Goal: Task Accomplishment & Management: Use online tool/utility

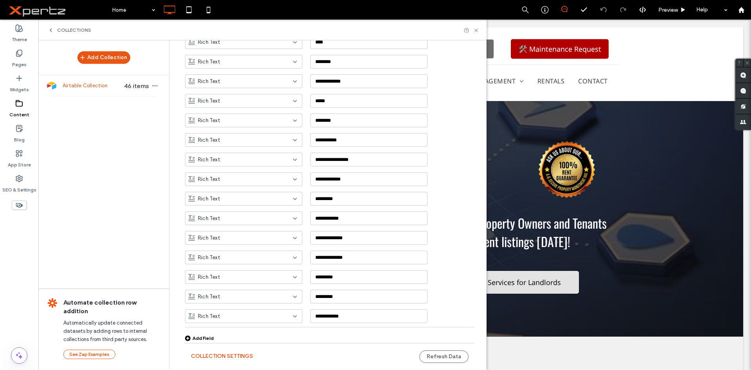
click at [203, 340] on div "Add Field" at bounding box center [199, 338] width 29 height 6
click at [252, 317] on div "Rich Text" at bounding box center [239, 316] width 101 height 8
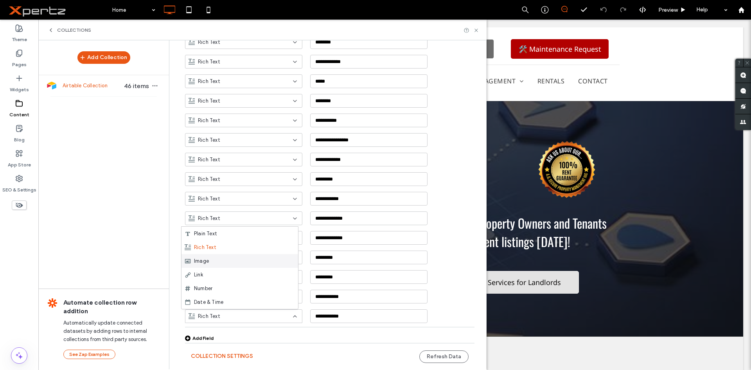
click at [226, 259] on div "Image" at bounding box center [240, 261] width 117 height 14
click at [347, 315] on input "**********" at bounding box center [368, 316] width 117 height 14
paste input "******"
type input "**********"
click at [441, 355] on button "Refresh Data" at bounding box center [443, 356] width 49 height 13
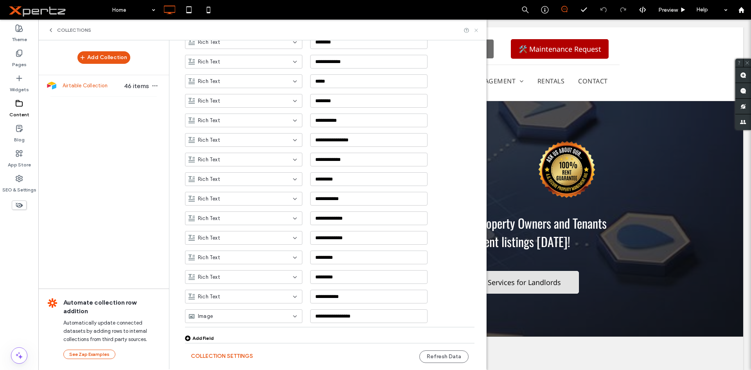
drag, startPoint x: 475, startPoint y: 29, endPoint x: 432, endPoint y: 9, distance: 46.9
click at [475, 29] on use at bounding box center [476, 30] width 3 height 3
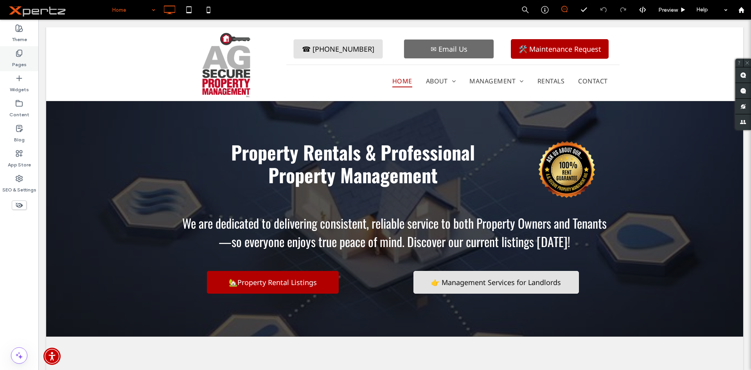
click at [16, 59] on label "Pages" at bounding box center [19, 62] width 14 height 11
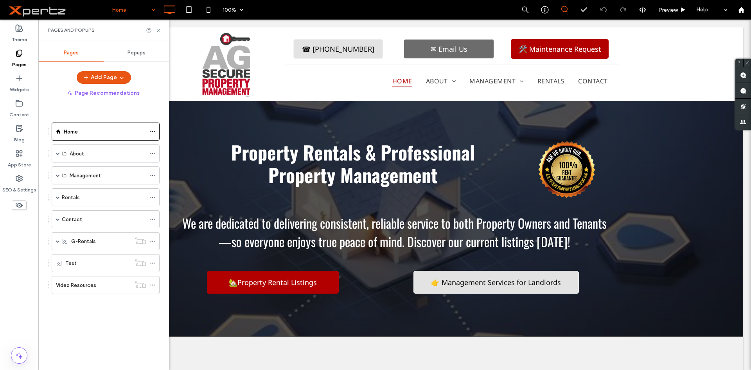
click at [88, 203] on div "Rentals" at bounding box center [104, 197] width 84 height 17
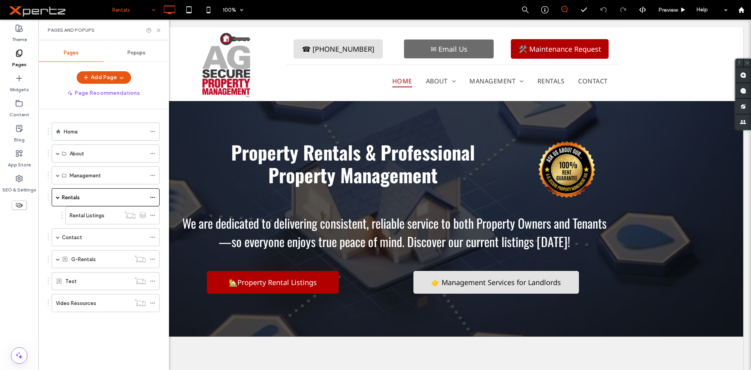
click at [112, 216] on div at bounding box center [375, 185] width 751 height 370
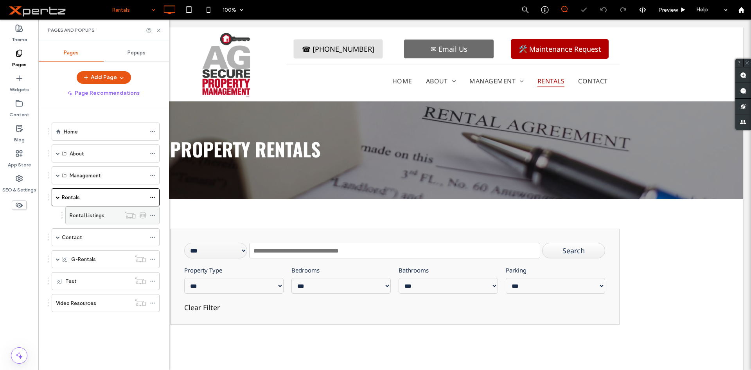
click at [116, 214] on div "Rental Listings" at bounding box center [95, 215] width 51 height 8
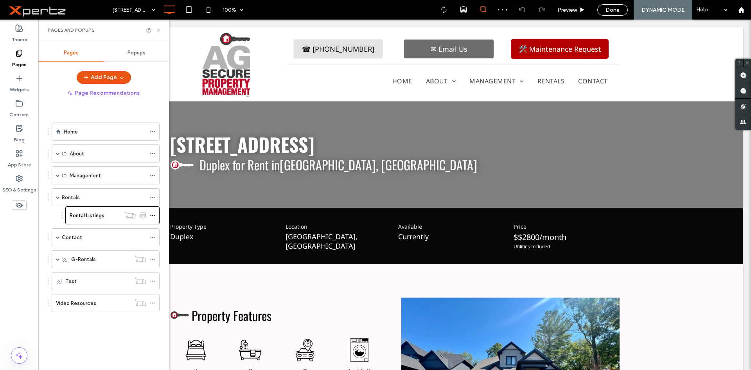
click at [158, 31] on use at bounding box center [158, 30] width 3 height 3
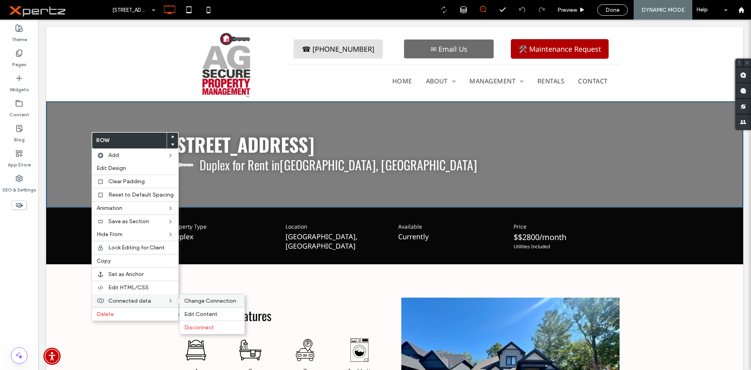
click at [203, 300] on span "Change Connection" at bounding box center [210, 300] width 52 height 7
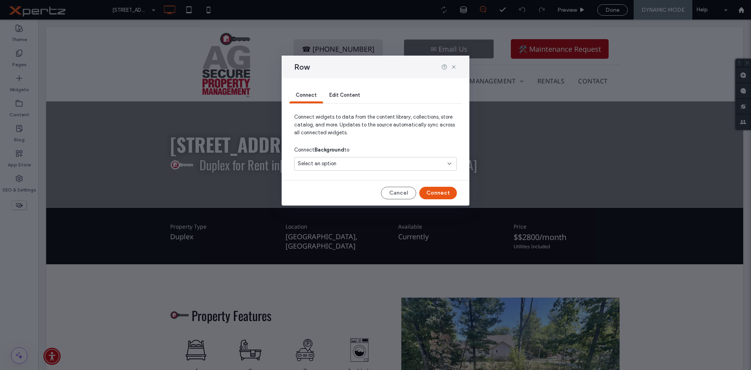
click at [367, 163] on div "Select an option" at bounding box center [371, 164] width 146 height 8
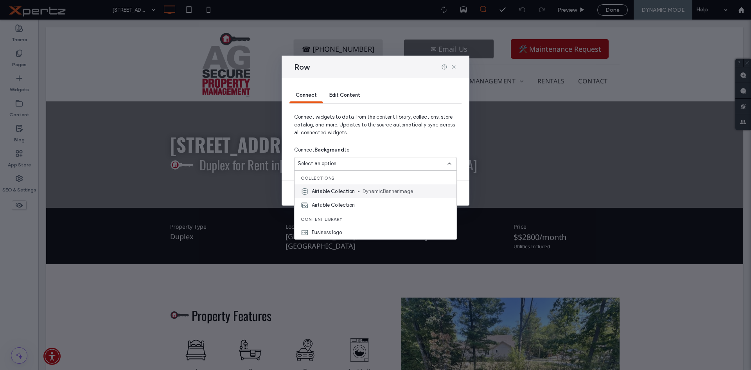
click at [367, 191] on span "DynamicBannerImage" at bounding box center [407, 191] width 88 height 8
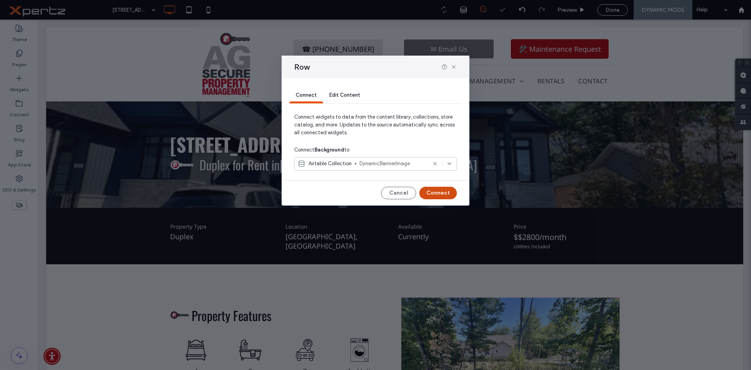
click at [437, 192] on button "Connect" at bounding box center [438, 193] width 38 height 13
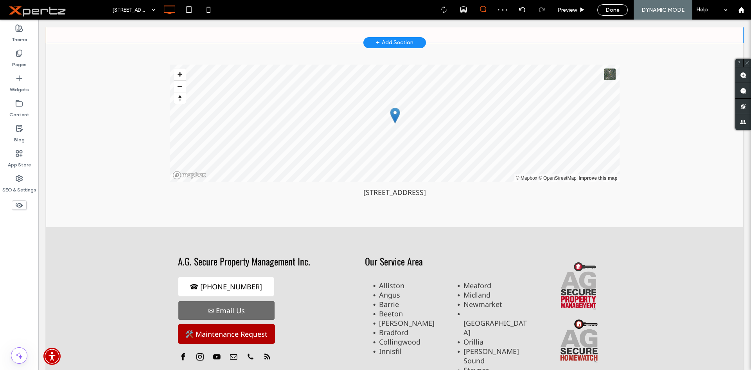
scroll to position [391, 0]
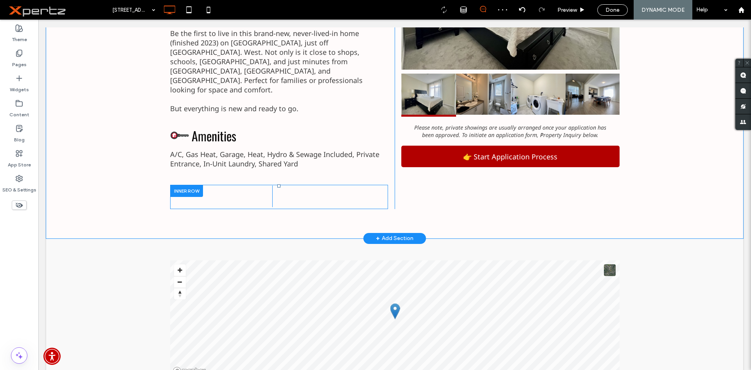
click at [182, 185] on div at bounding box center [186, 191] width 33 height 12
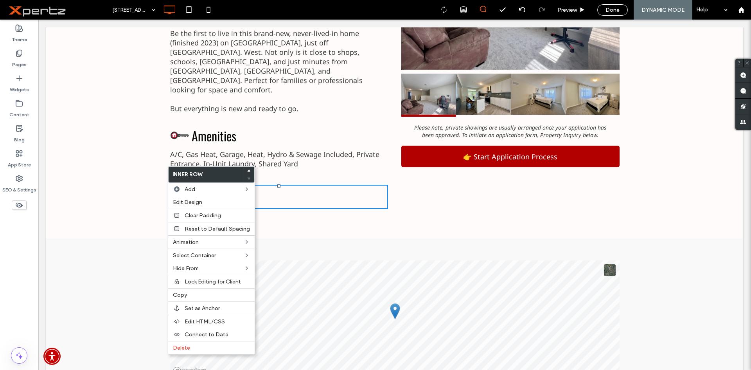
click at [277, 194] on div "Property Features Outline of a bed. 4 Click To Paste Bathtub with shower head a…" at bounding box center [394, 55] width 697 height 365
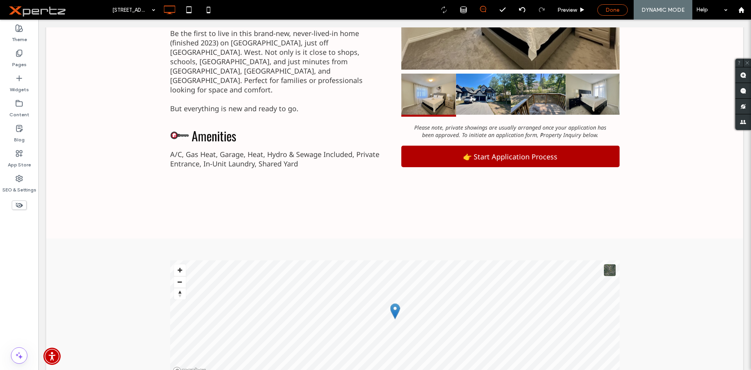
click at [606, 9] on span "Done" at bounding box center [613, 10] width 14 height 7
click at [642, 9] on icon at bounding box center [642, 9] width 7 height 7
click at [0, 0] on div at bounding box center [0, 0] width 0 height 0
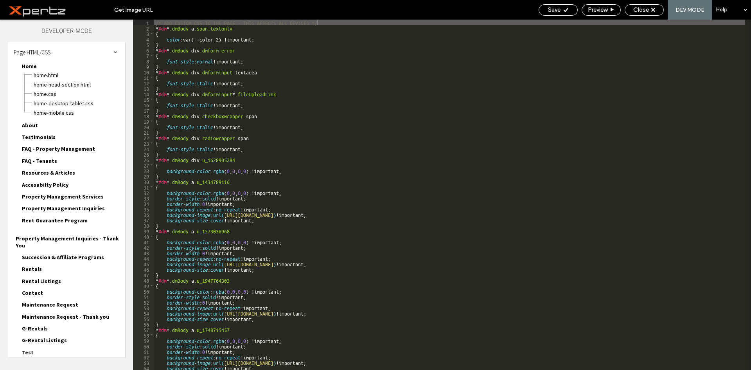
click at [39, 51] on span "Page HTML/CSS" at bounding box center [32, 52] width 37 height 7
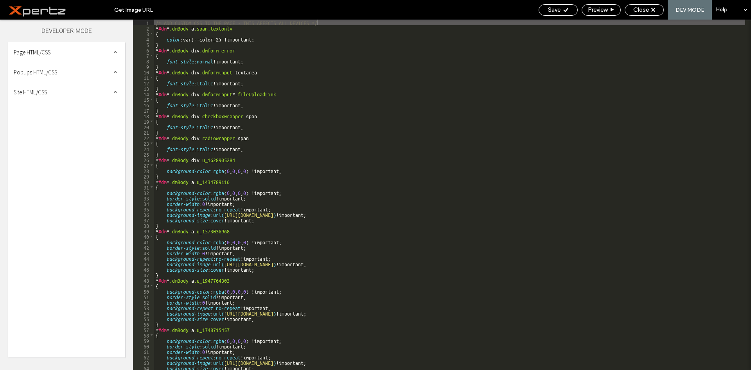
click at [43, 93] on span "Site HTML/CSS" at bounding box center [30, 91] width 33 height 7
click at [50, 123] on span "site.css" at bounding box center [80, 126] width 89 height 8
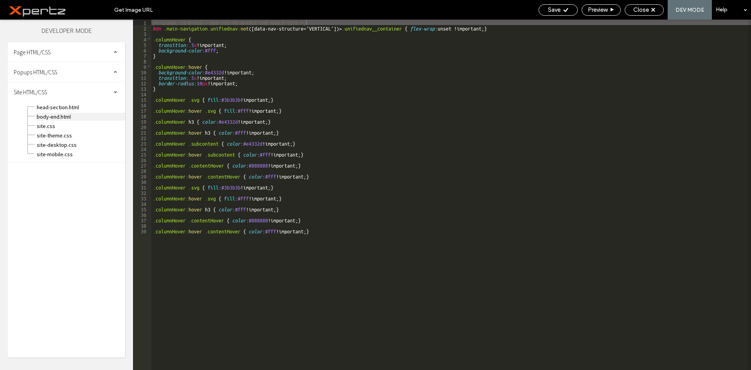
click at [54, 114] on span "body-end.html" at bounding box center [80, 117] width 89 height 8
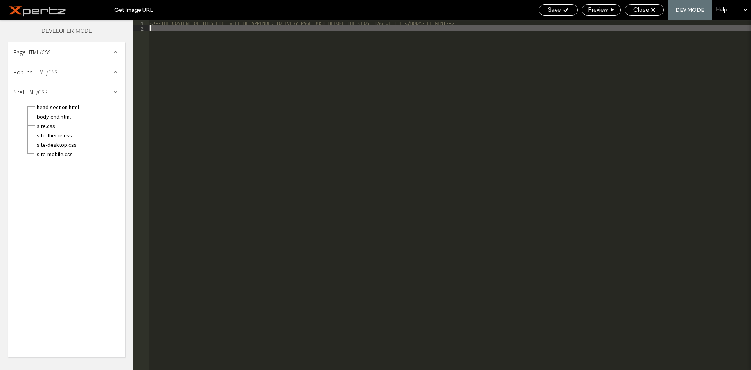
click at [239, 195] on div "<!--THE CONTENT OF THIS FILE WILL BE APPENDED TO EVERY PAGE JUST BEFORE THE CLO…" at bounding box center [450, 200] width 602 height 361
paste textarea
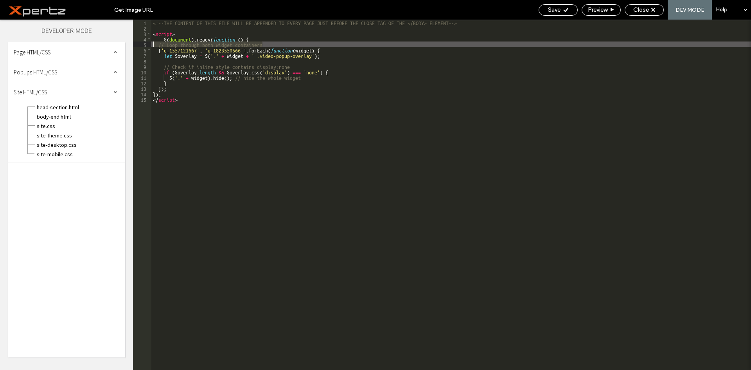
drag, startPoint x: 270, startPoint y: 43, endPoint x: 137, endPoint y: 43, distance: 132.6
click at [137, 43] on div "** 1 2 3 4 5 6 7 8 9 10 11 12 13 14 15 <!--THE CONTENT OF THIS FILE WILL BE APP…" at bounding box center [442, 195] width 618 height 350
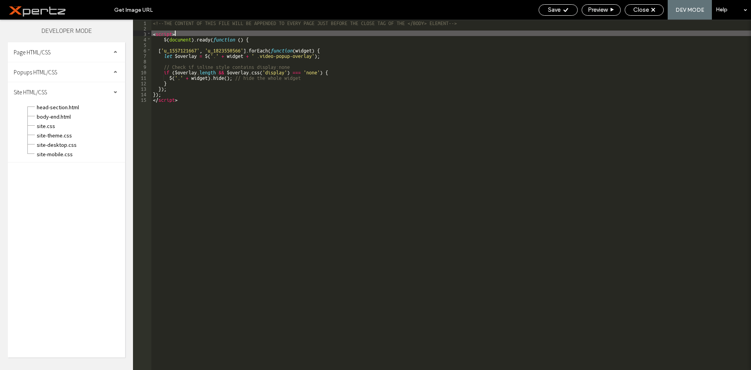
click at [215, 34] on div "<!--THE CONTENT OF THIS FILE WILL BE APPENDED TO EVERY PAGE JUST BEFORE THE CLO…" at bounding box center [451, 200] width 600 height 361
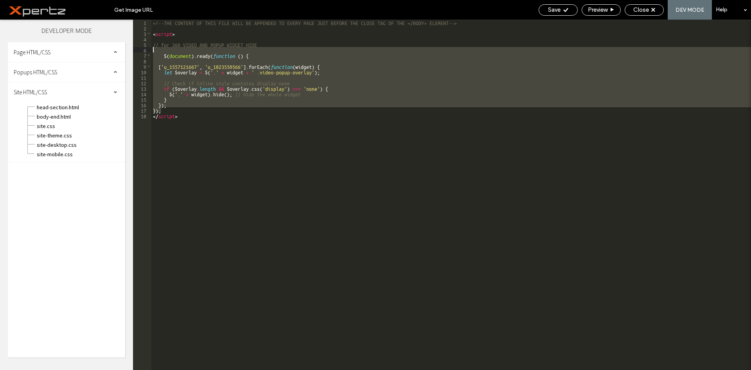
drag, startPoint x: 179, startPoint y: 111, endPoint x: 139, endPoint y: 52, distance: 71.8
click at [139, 52] on div "** 1 2 3 4 5 6 7 8 9 10 11 12 13 14 15 16 17 18 <!--THE CONTENT OF THIS FILE WI…" at bounding box center [442, 195] width 618 height 350
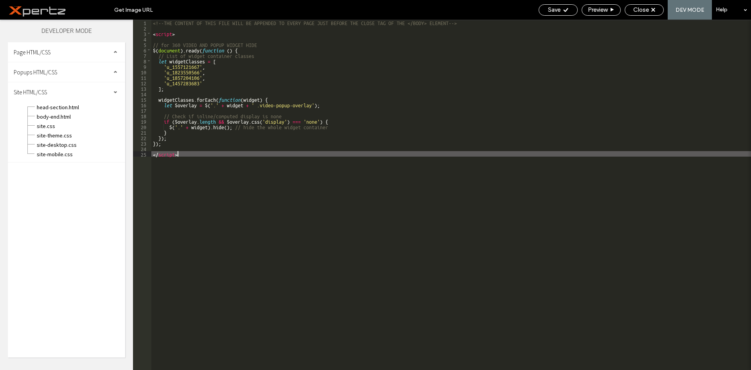
click at [205, 173] on div "<!--THE CONTENT OF THIS FILE WILL BE APPENDED TO EVERY PAGE JUST BEFORE THE CLO…" at bounding box center [451, 200] width 600 height 361
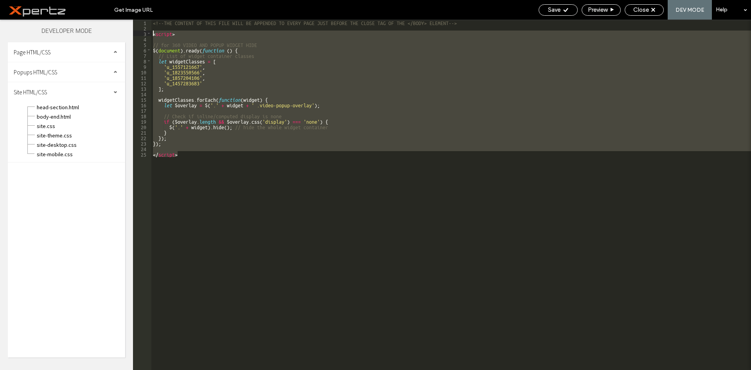
drag, startPoint x: 189, startPoint y: 160, endPoint x: 113, endPoint y: 32, distance: 148.8
click at [113, 32] on div "Theme Pages Widgets Content Blog App Store SEO & Settings Developer Mode Page H…" at bounding box center [375, 195] width 751 height 350
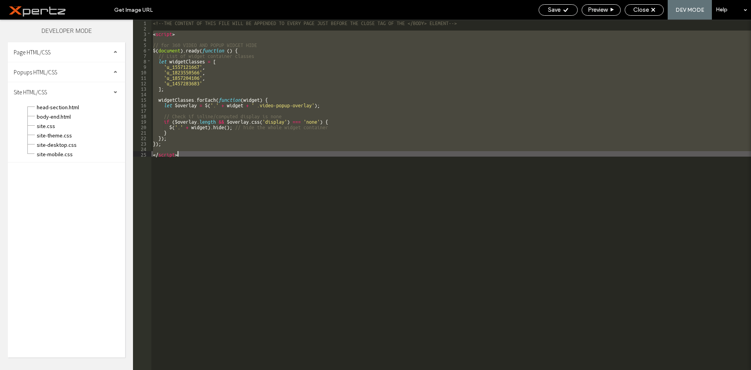
click at [204, 155] on div "<!--THE CONTENT OF THIS FILE WILL BE APPENDED TO EVERY PAGE JUST BEFORE THE CLO…" at bounding box center [451, 195] width 600 height 350
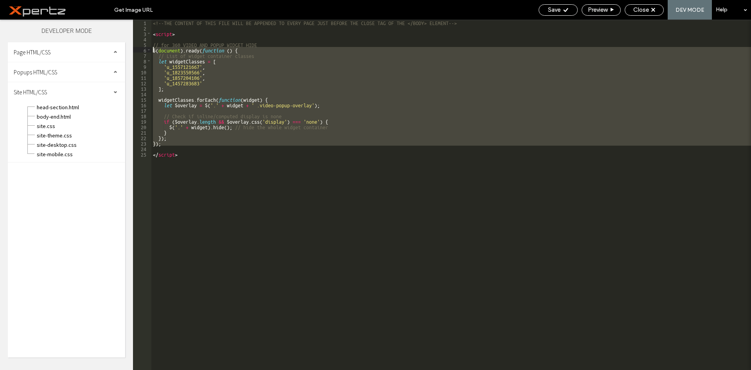
drag, startPoint x: 168, startPoint y: 148, endPoint x: 137, endPoint y: 48, distance: 105.0
click at [137, 48] on div "** 1 2 3 4 5 6 7 8 9 10 11 12 13 14 15 16 17 18 19 20 21 22 23 24 25 <!--THE CO…" at bounding box center [442, 195] width 618 height 350
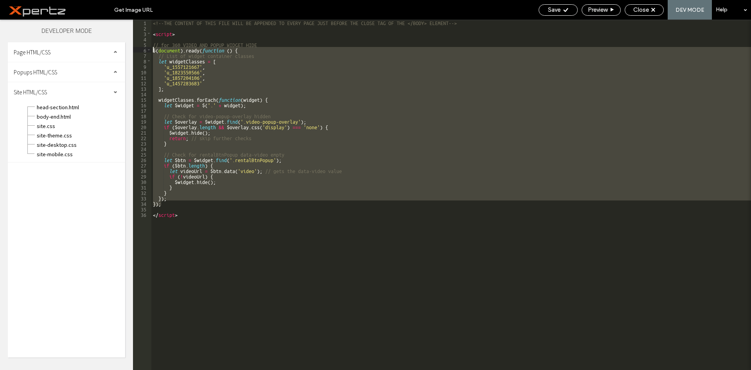
drag, startPoint x: 168, startPoint y: 203, endPoint x: 121, endPoint y: 50, distance: 160.9
click at [121, 50] on div "Theme Pages Widgets Content Blog App Store SEO & Settings Developer Mode Page H…" at bounding box center [375, 195] width 751 height 350
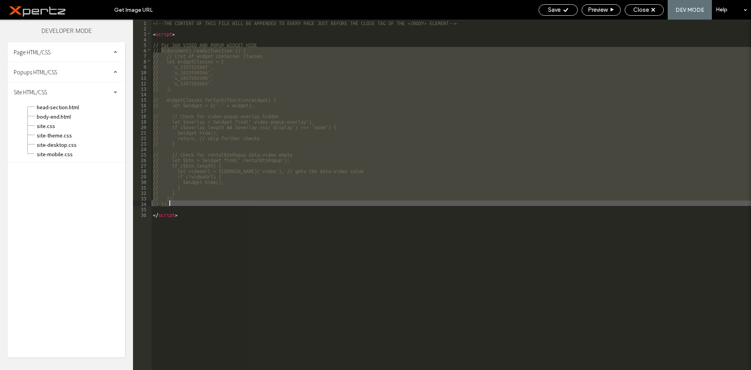
click at [190, 194] on div "<!--THE CONTENT OF THIS FILE WILL BE APPENDED TO EVERY PAGE JUST BEFORE THE CLO…" at bounding box center [451, 195] width 600 height 350
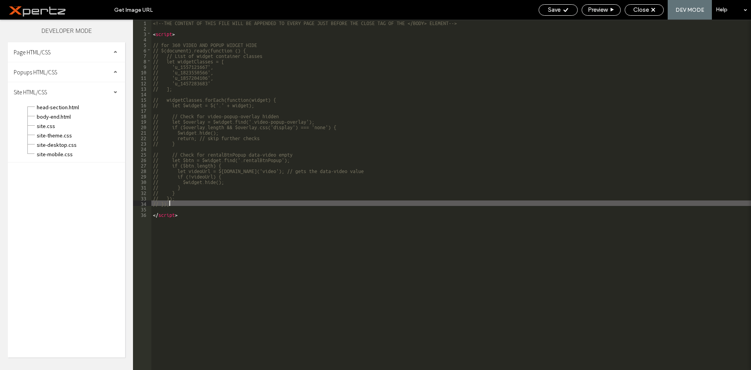
click at [180, 204] on div "<!--THE CONTENT OF THIS FILE WILL BE APPENDED TO EVERY PAGE JUST BEFORE THE CLO…" at bounding box center [451, 200] width 600 height 361
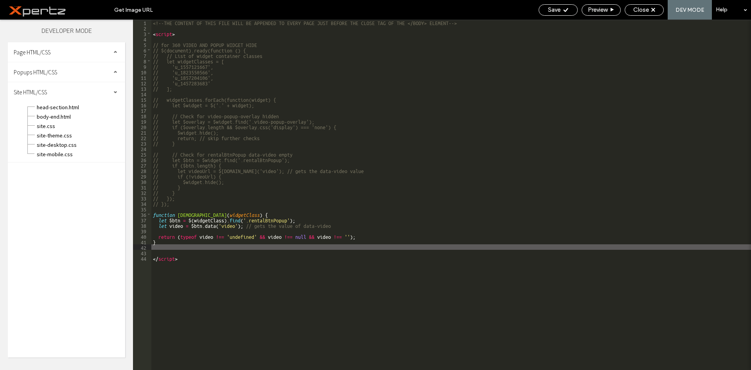
click at [187, 216] on div "<!--THE CONTENT OF THIS FILE WILL BE APPENDED TO EVERY PAGE JUST BEFORE THE CLO…" at bounding box center [451, 200] width 600 height 361
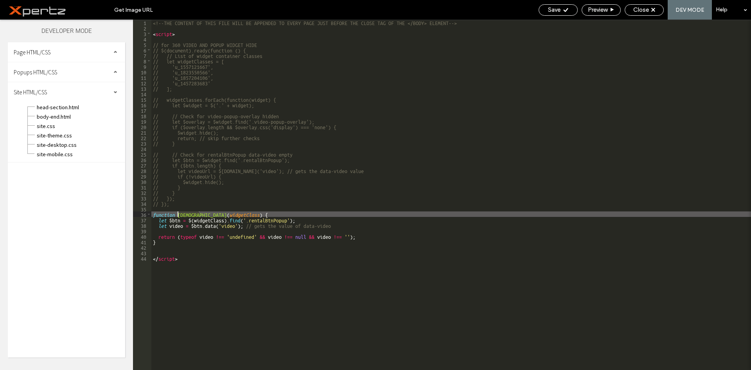
click at [187, 216] on div "<!--THE CONTENT OF THIS FILE WILL BE APPENDED TO EVERY PAGE JUST BEFORE THE CLO…" at bounding box center [451, 200] width 600 height 361
click at [203, 205] on div "<!--THE CONTENT OF THIS FILE WILL BE APPENDED TO EVERY PAGE JUST BEFORE THE CLO…" at bounding box center [451, 200] width 600 height 361
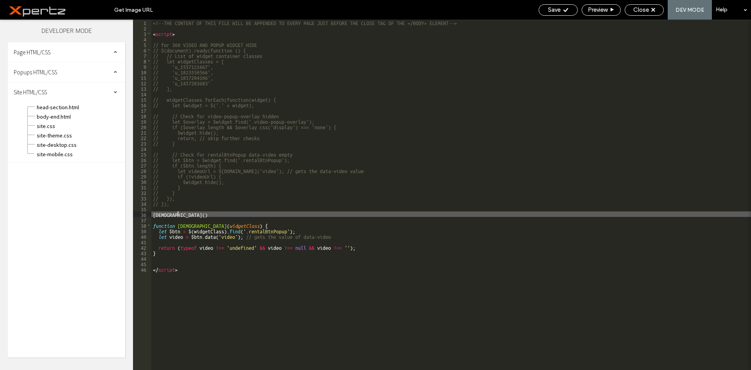
paste textarea
click at [199, 210] on div "<!--THE CONTENT OF THIS FILE WILL BE APPENDED TO EVERY PAGE JUST BEFORE THE CLO…" at bounding box center [451, 200] width 600 height 361
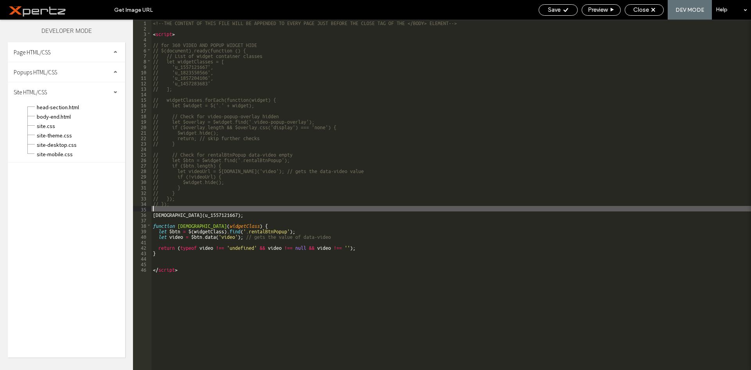
click at [198, 217] on div "<!--THE CONTENT OF THIS FILE WILL BE APPENDED TO EVERY PAGE JUST BEFORE THE CLO…" at bounding box center [451, 200] width 600 height 361
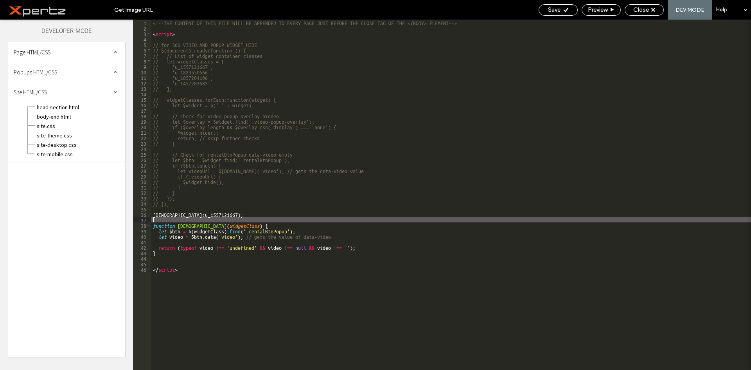
click at [198, 217] on div "<!--THE CONTENT OF THIS FILE WILL BE APPENDED TO EVERY PAGE JUST BEFORE THE CLO…" at bounding box center [451, 200] width 600 height 361
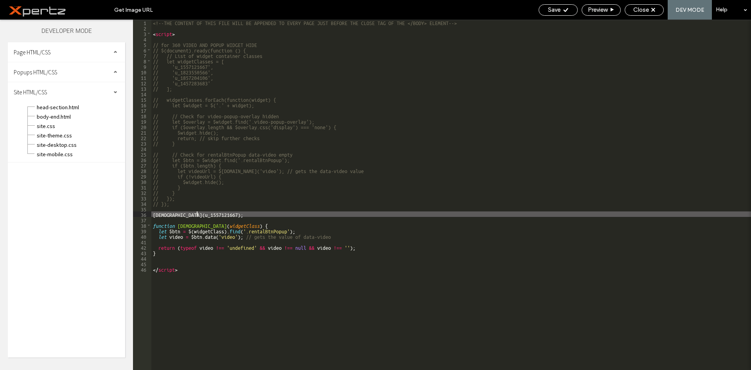
click at [198, 215] on div "<!--THE CONTENT OF THIS FILE WILL BE APPENDED TO EVERY PAGE JUST BEFORE THE CLO…" at bounding box center [451, 200] width 600 height 361
click at [182, 214] on div "<!--THE CONTENT OF THIS FILE WILL BE APPENDED TO EVERY PAGE JUST BEFORE THE CLO…" at bounding box center [451, 200] width 600 height 361
type textarea "**"
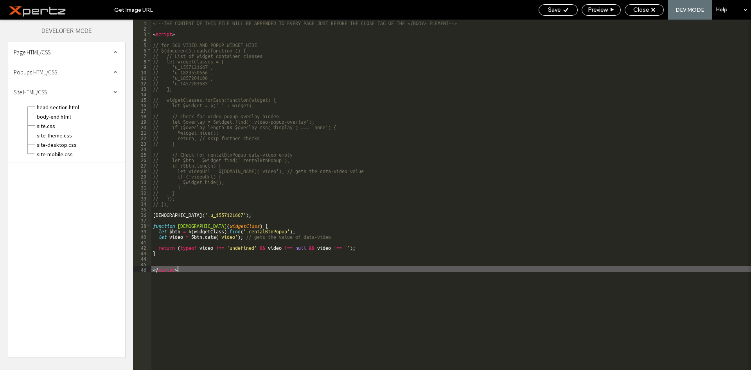
click at [214, 267] on div "<!--THE CONTENT OF THIS FILE WILL BE APPENDED TO EVERY PAGE JUST BEFORE THE CLO…" at bounding box center [451, 200] width 600 height 361
click at [208, 217] on div "<!--THE CONTENT OF THIS FILE WILL BE APPENDED TO EVERY PAGE JUST BEFORE THE CLO…" at bounding box center [451, 200] width 600 height 361
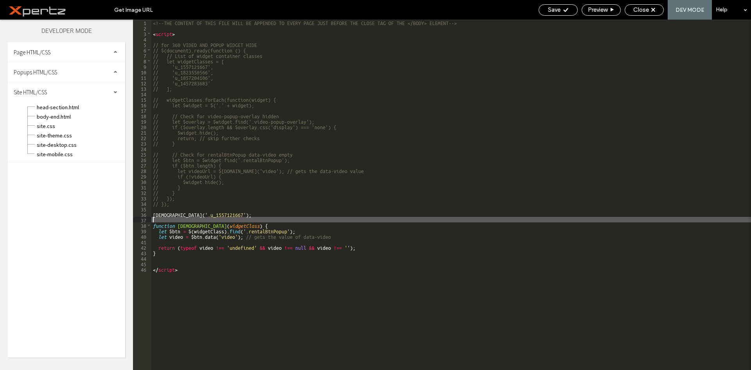
click at [208, 217] on div "<!--THE CONTENT OF THIS FILE WILL BE APPENDED TO EVERY PAGE JUST BEFORE THE CLO…" at bounding box center [451, 200] width 600 height 361
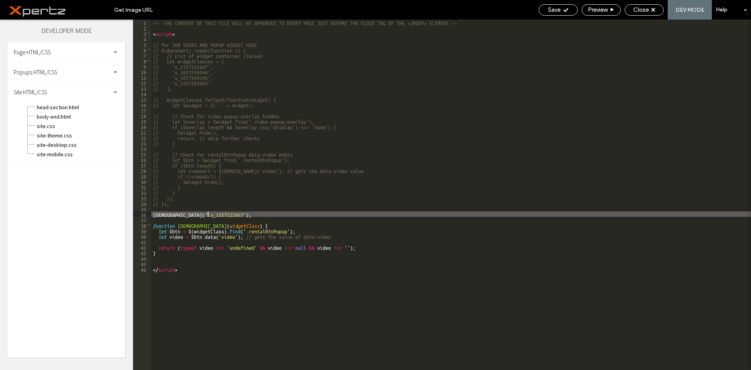
click at [207, 215] on div "<!--THE CONTENT OF THIS FILE WILL BE APPENDED TO EVERY PAGE JUST BEFORE THE CLO…" at bounding box center [451, 200] width 600 height 361
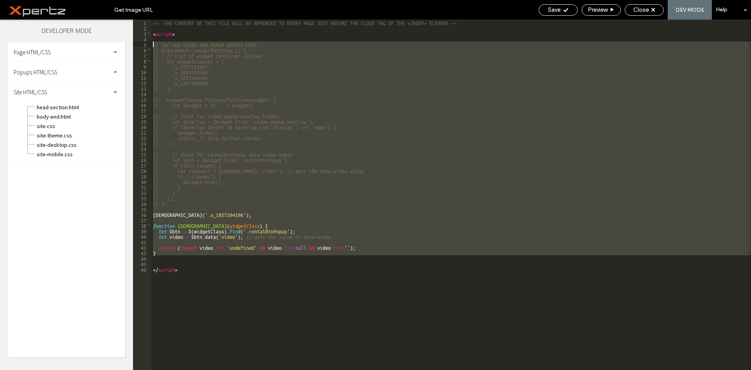
drag, startPoint x: 168, startPoint y: 257, endPoint x: 129, endPoint y: 44, distance: 216.7
click at [129, 44] on div "Theme Pages Widgets Content Blog App Store SEO & Settings Developer Mode Page H…" at bounding box center [375, 195] width 751 height 350
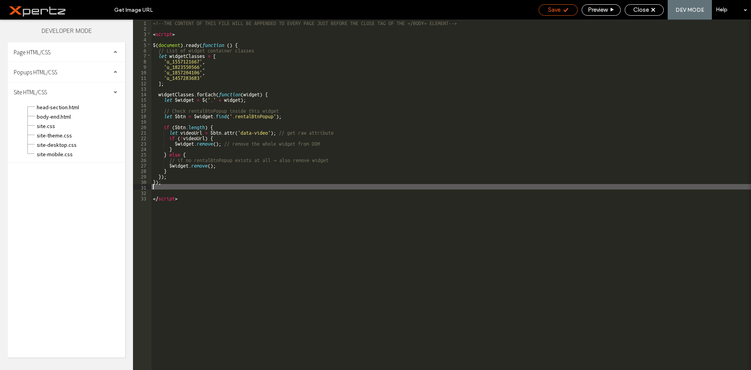
click at [550, 12] on span "Save" at bounding box center [554, 9] width 13 height 7
click at [636, 7] on span "Close" at bounding box center [641, 9] width 16 height 7
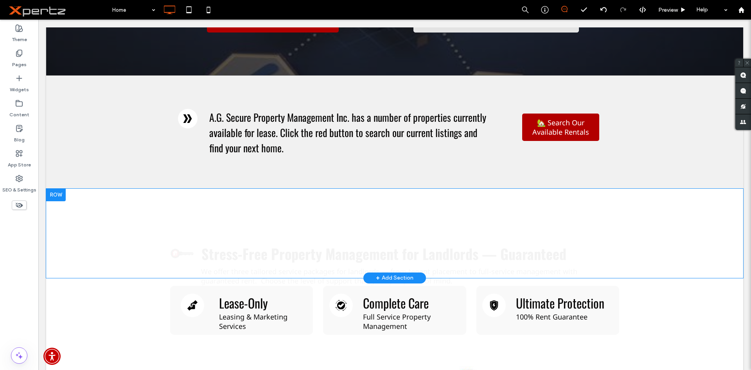
scroll to position [326, 0]
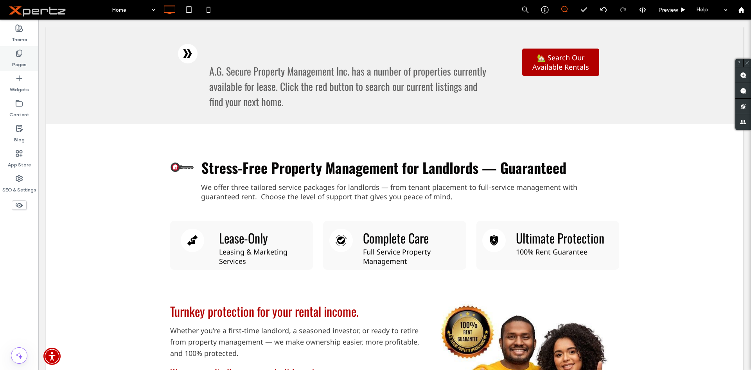
click at [28, 58] on div "Pages" at bounding box center [19, 58] width 38 height 25
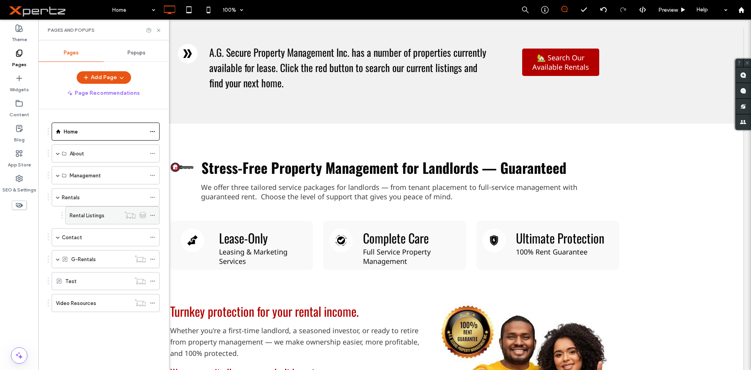
click at [94, 211] on label "Rental Listings" at bounding box center [87, 216] width 35 height 14
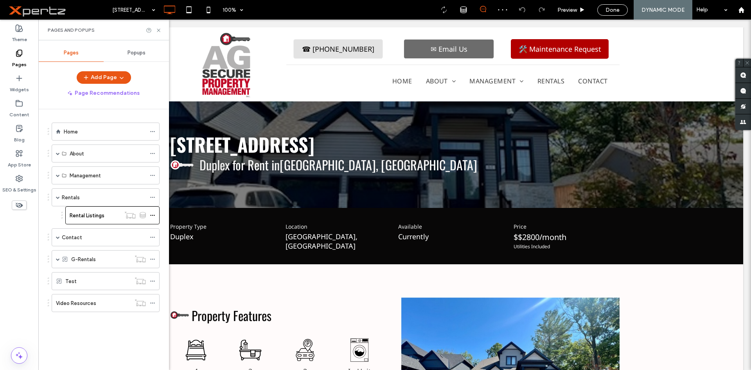
click at [162, 29] on div "Pages and Popups" at bounding box center [103, 30] width 131 height 21
click at [160, 31] on use at bounding box center [158, 30] width 3 height 3
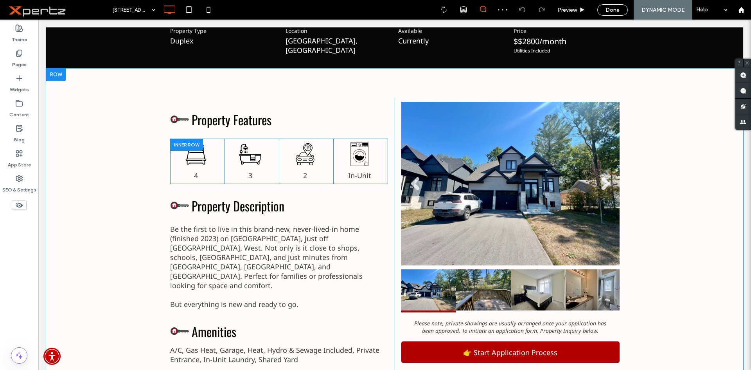
scroll to position [326, 0]
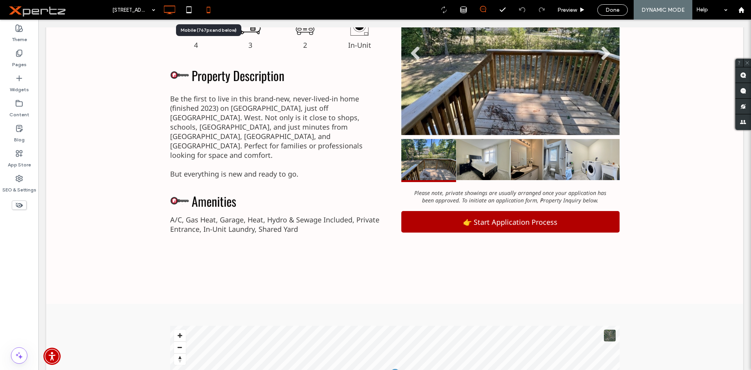
click at [218, 12] on div at bounding box center [208, 10] width 19 height 16
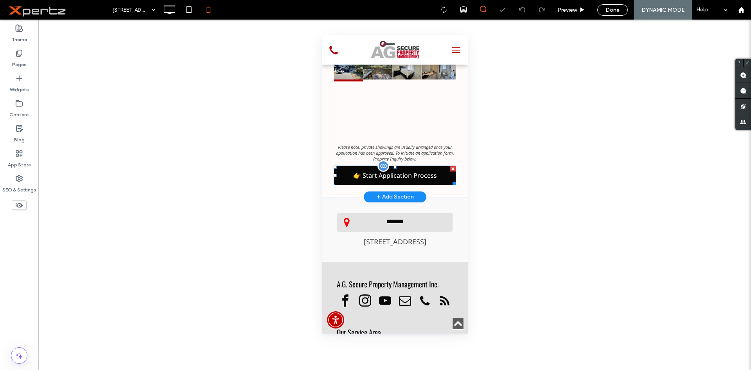
scroll to position [652, 0]
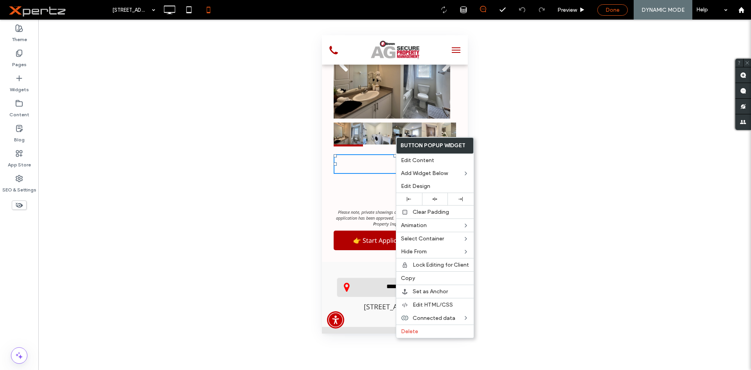
click at [602, 10] on div "Done" at bounding box center [613, 10] width 30 height 7
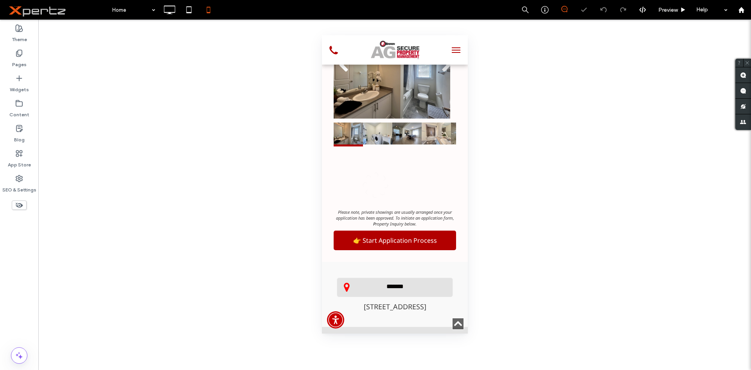
click at [643, 11] on icon at bounding box center [642, 9] width 7 height 7
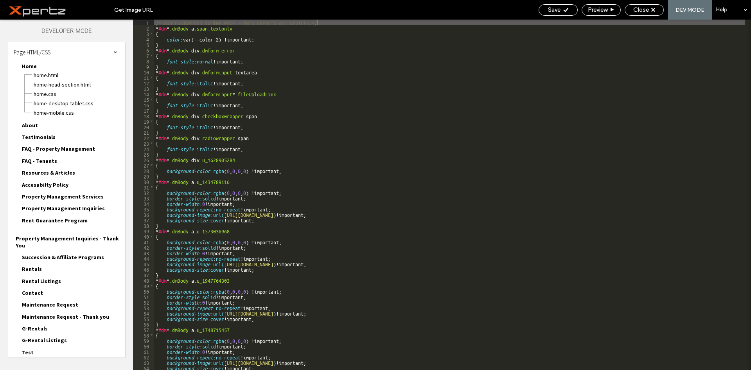
click at [89, 58] on div "Page HTML/CSS" at bounding box center [66, 52] width 117 height 20
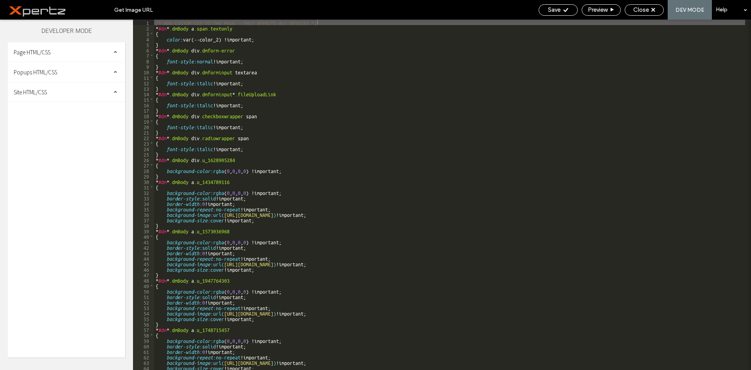
click at [51, 92] on div "Site HTML/CSS" at bounding box center [66, 92] width 117 height 20
click at [56, 126] on span "site.css" at bounding box center [80, 126] width 89 height 8
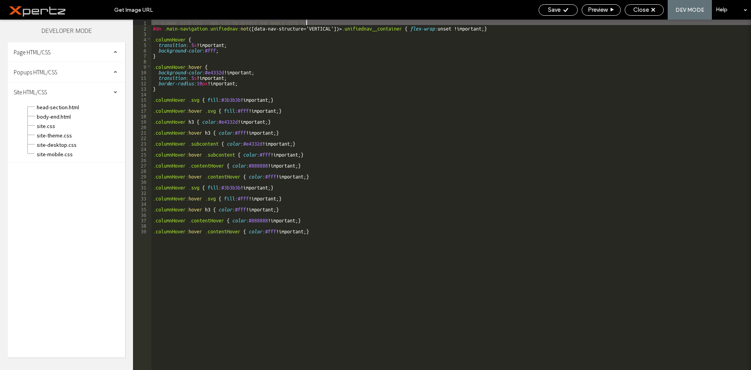
click at [59, 112] on div "body-end.html" at bounding box center [80, 115] width 89 height 9
click at [59, 114] on span "body-end.html" at bounding box center [80, 117] width 89 height 8
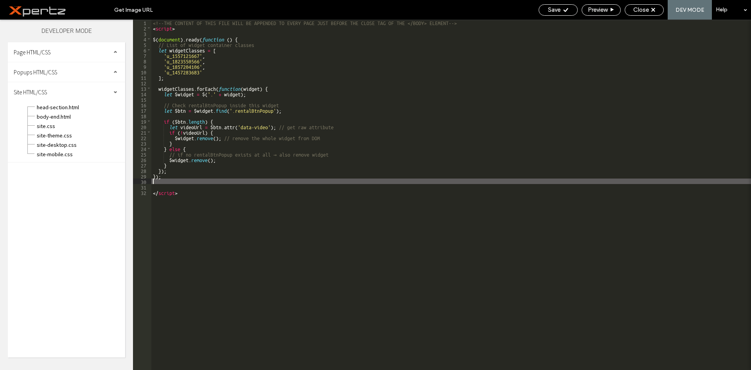
click at [227, 179] on div "<!--THE CONTENT OF THIS FILE WILL BE APPENDED TO EVERY PAGE JUST BEFORE THE CLO…" at bounding box center [451, 200] width 600 height 361
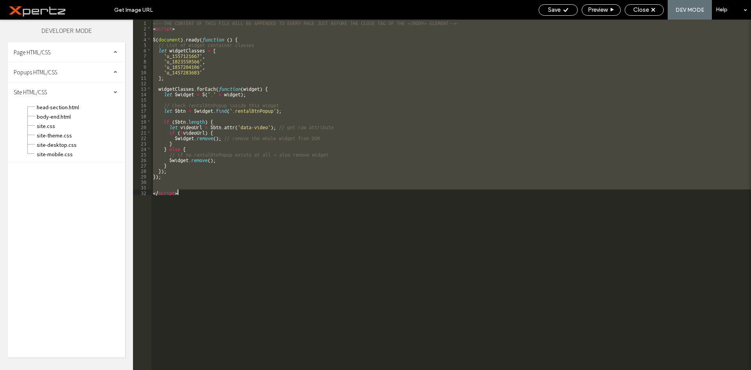
click at [197, 175] on div "<!--THE CONTENT OF THIS FILE WILL BE APPENDED TO EVERY PAGE JUST BEFORE THE CLO…" at bounding box center [451, 195] width 600 height 350
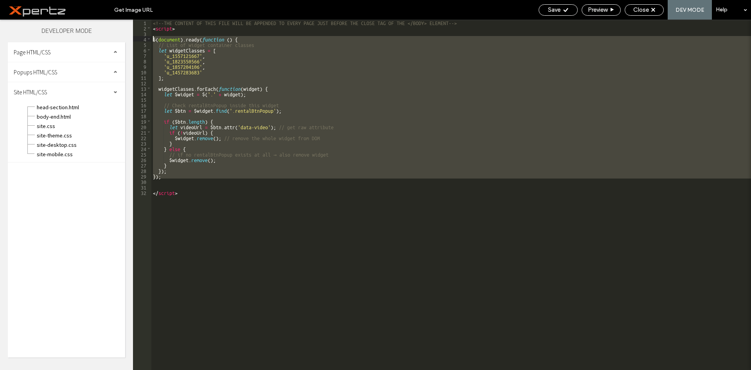
drag, startPoint x: 178, startPoint y: 180, endPoint x: 128, endPoint y: 38, distance: 150.0
click at [128, 38] on div "Theme Pages Widgets Content Blog App Store SEO & Settings Developer Mode Page H…" at bounding box center [375, 195] width 751 height 350
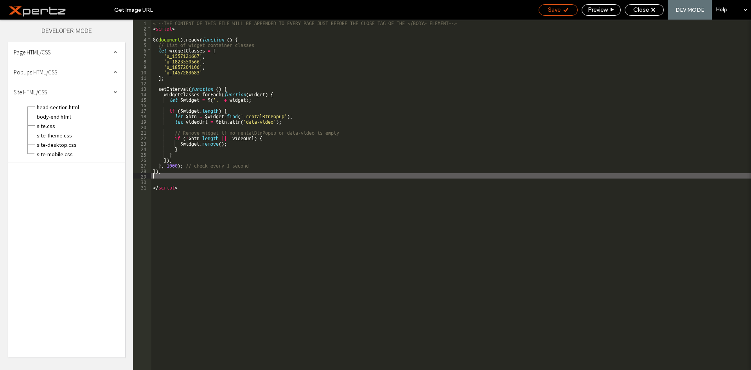
click at [558, 12] on span "Save" at bounding box center [554, 9] width 13 height 7
click at [655, 14] on div "Close" at bounding box center [644, 9] width 39 height 11
click at [645, 12] on span "Close" at bounding box center [641, 9] width 16 height 7
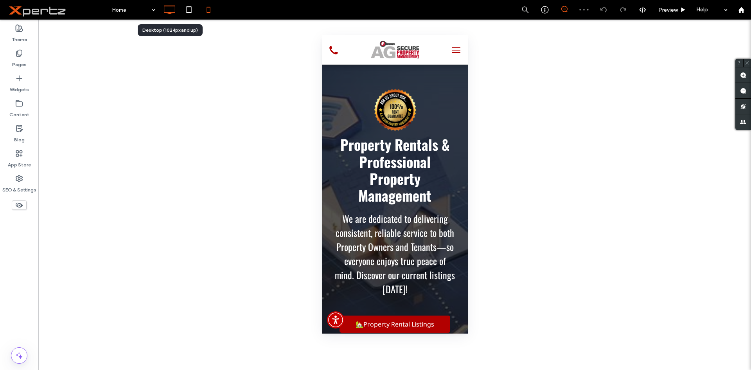
click at [174, 15] on icon at bounding box center [170, 10] width 16 height 16
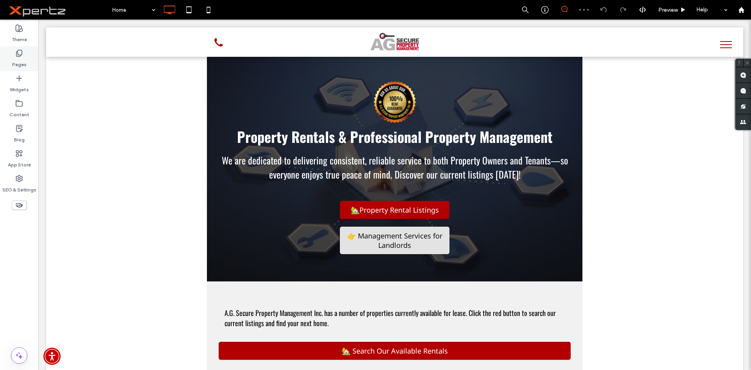
click at [28, 59] on div "Pages" at bounding box center [19, 58] width 38 height 25
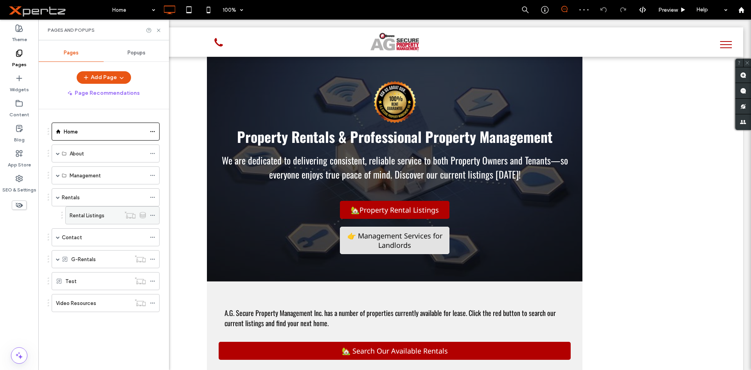
click at [106, 222] on div "Rental Listings" at bounding box center [95, 215] width 51 height 17
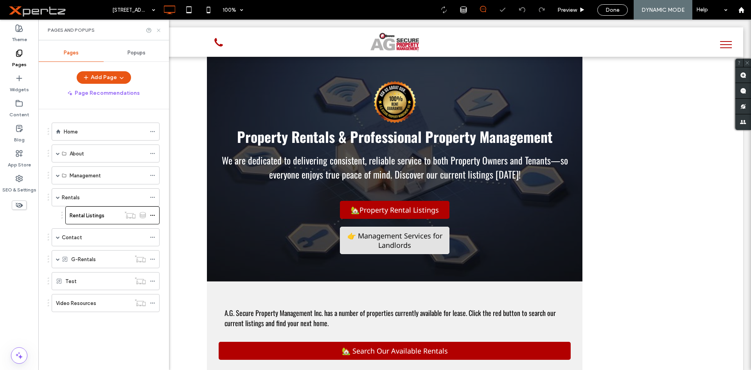
click at [158, 31] on use at bounding box center [158, 30] width 3 height 3
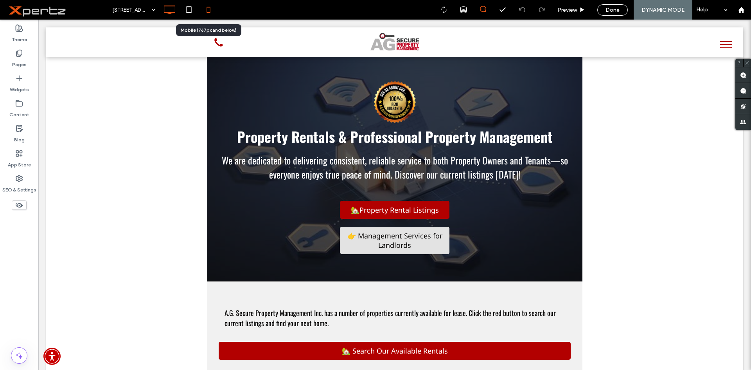
click at [213, 15] on icon at bounding box center [209, 10] width 16 height 16
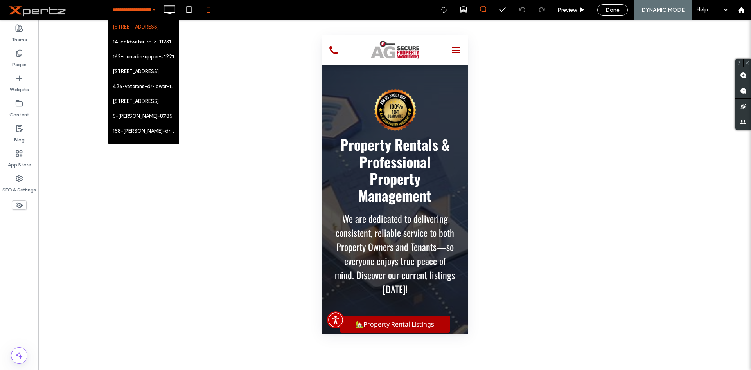
paste input "**********"
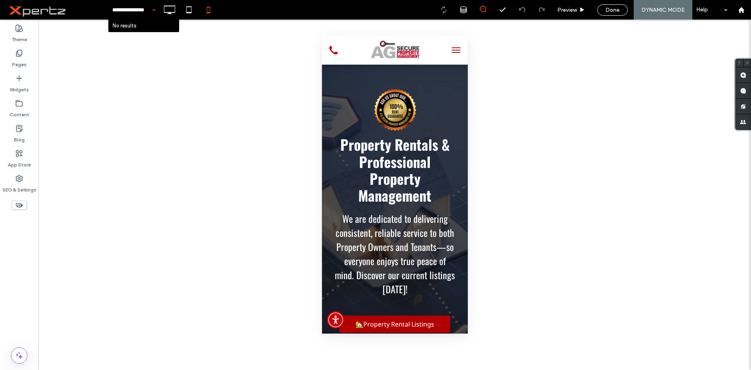
scroll to position [0, 5]
type input "**********"
click at [175, 13] on icon at bounding box center [170, 10] width 16 height 16
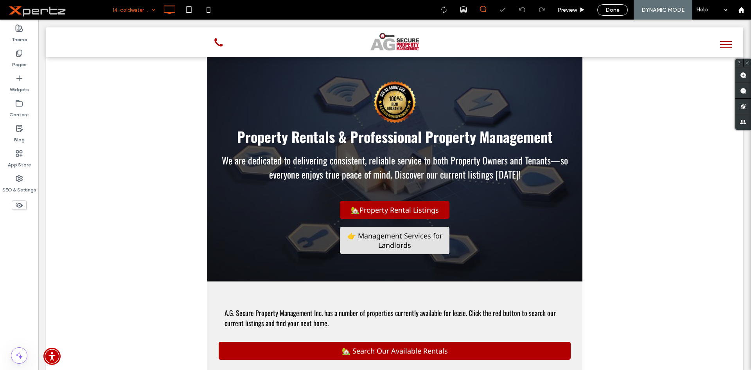
click at [147, 2] on input at bounding box center [131, 10] width 39 height 20
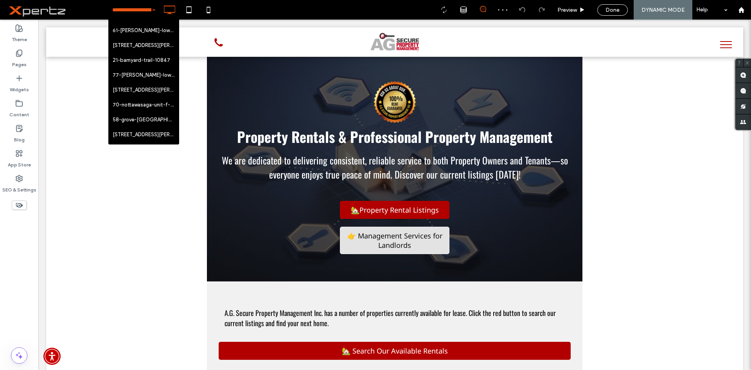
scroll to position [196, 0]
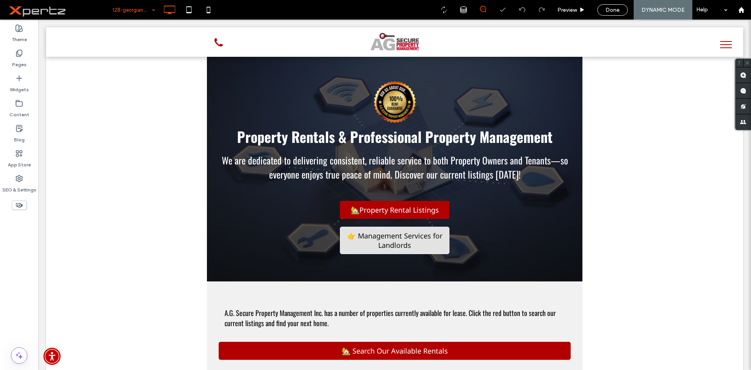
click at [138, 11] on input at bounding box center [131, 10] width 39 height 20
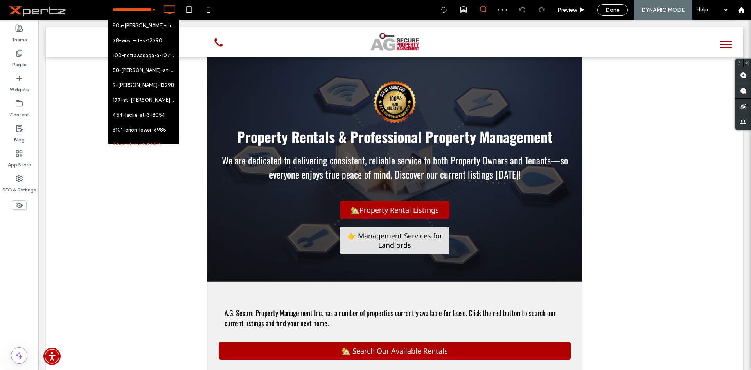
scroll to position [558, 0]
click at [137, 14] on input at bounding box center [131, 10] width 39 height 20
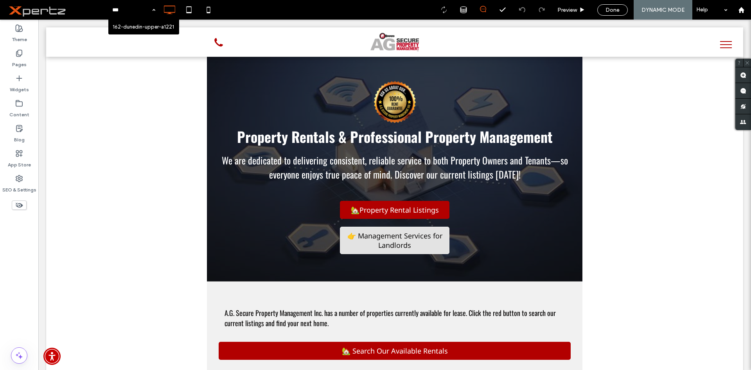
type input "***"
click at [117, 11] on input at bounding box center [131, 10] width 39 height 20
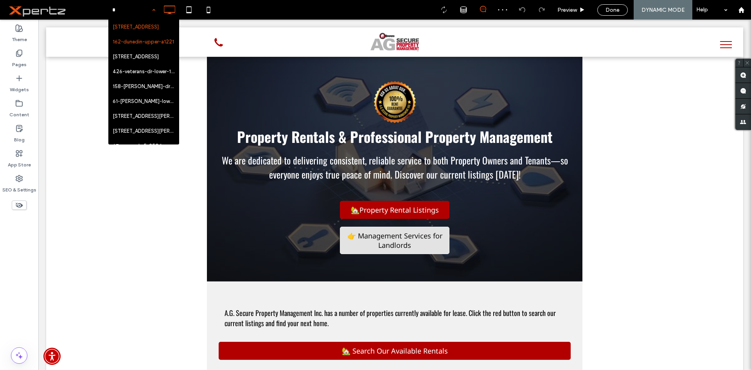
type input "**"
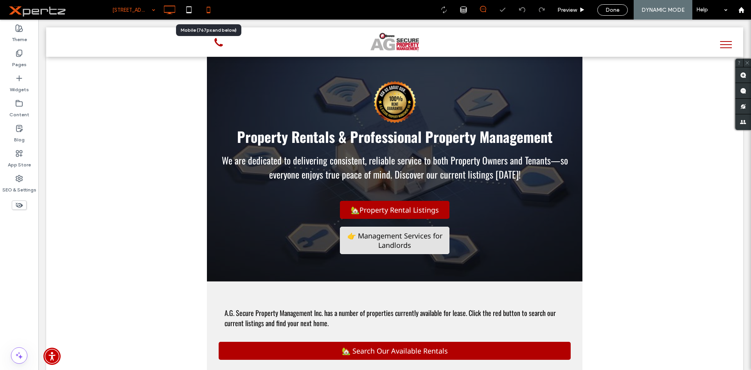
click at [208, 10] on icon at bounding box center [209, 10] width 16 height 16
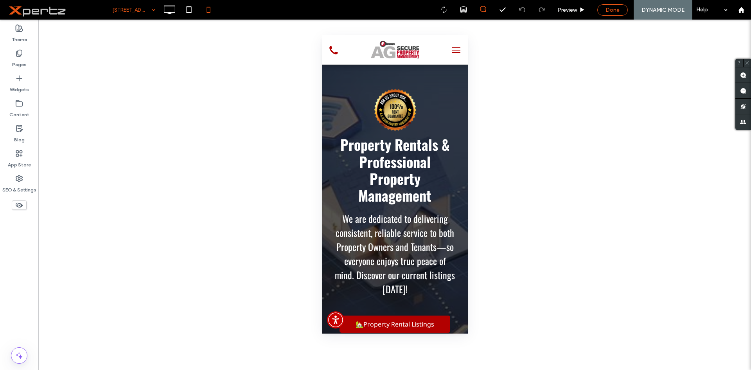
drag, startPoint x: 619, startPoint y: 8, endPoint x: 593, endPoint y: 63, distance: 60.6
click at [619, 9] on span "Done" at bounding box center [613, 10] width 14 height 7
click at [646, 9] on div "Home Preview Help Site Comments Team & Clients Automate new comments Instantly …" at bounding box center [375, 185] width 751 height 370
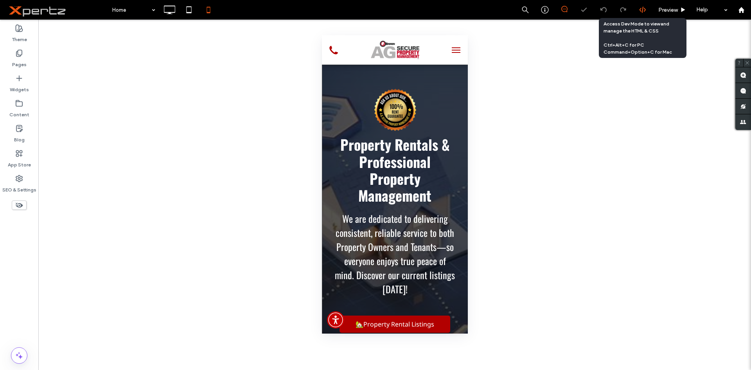
click at [644, 10] on icon at bounding box center [642, 9] width 7 height 7
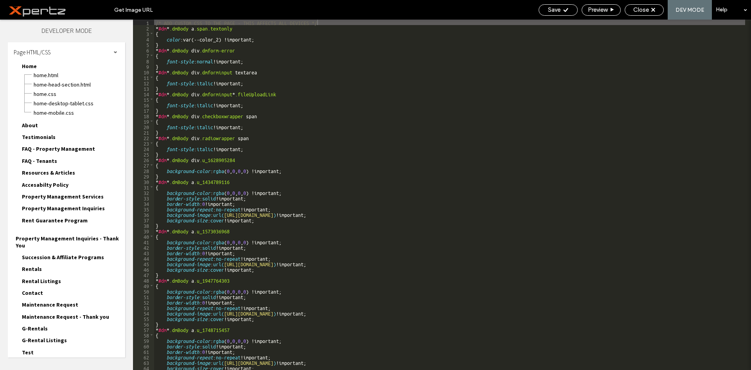
click at [67, 54] on div "Page HTML/CSS" at bounding box center [66, 52] width 117 height 20
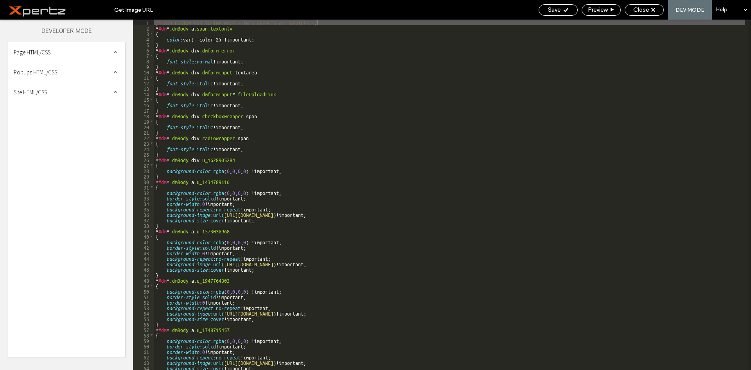
click at [53, 86] on div "Site HTML/CSS" at bounding box center [66, 92] width 117 height 20
click at [60, 116] on span "body-end.html" at bounding box center [80, 117] width 89 height 8
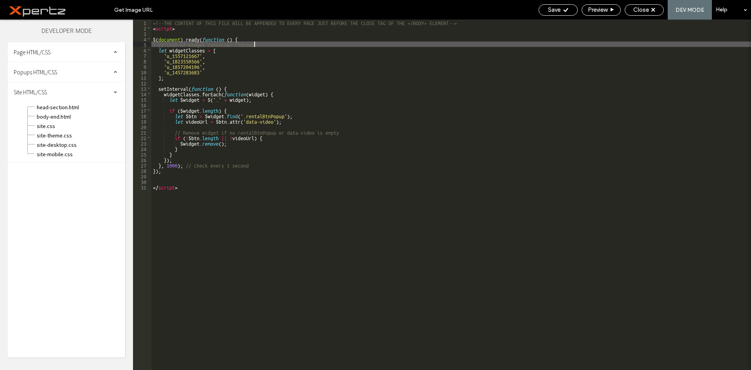
click at [266, 45] on div "<!--THE CONTENT OF THIS FILE WILL BE APPENDED TO EVERY PAGE JUST BEFORE THE CLO…" at bounding box center [451, 200] width 600 height 361
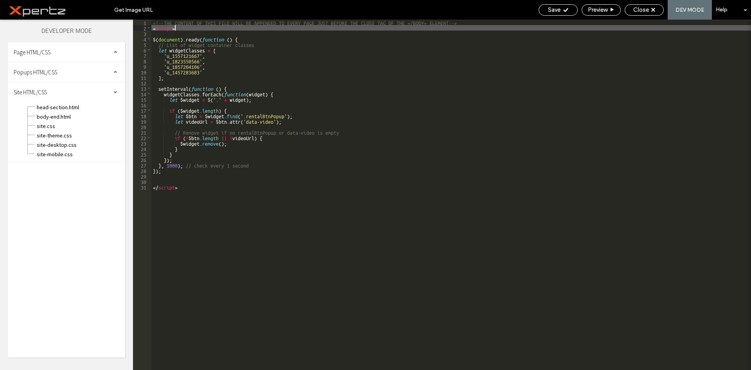
click at [196, 30] on div "<!--THE CONTENT OF THIS FILE WILL BE APPENDED TO EVERY PAGE JUST BEFORE THE CLO…" at bounding box center [451, 200] width 600 height 361
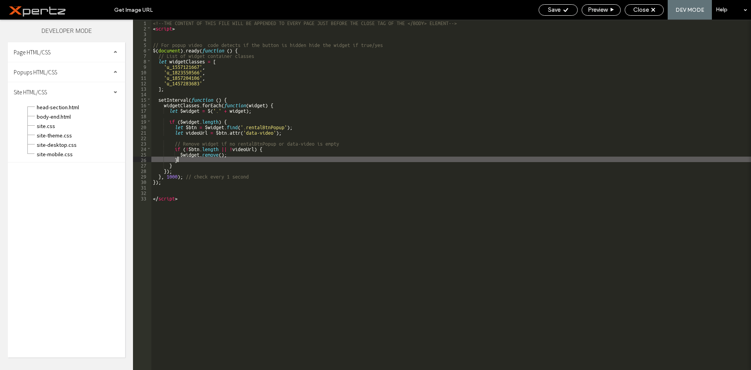
click at [283, 163] on div "<!--THE CONTENT OF THIS FILE WILL BE APPENDED TO EVERY PAGE JUST BEFORE THE CLO…" at bounding box center [451, 200] width 600 height 361
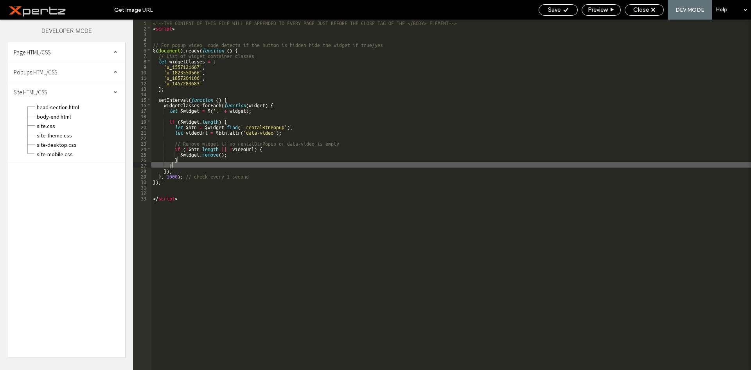
click at [176, 172] on div "<!--THE CONTENT OF THIS FILE WILL BE APPENDED TO EVERY PAGE JUST BEFORE THE CLO…" at bounding box center [451, 200] width 600 height 361
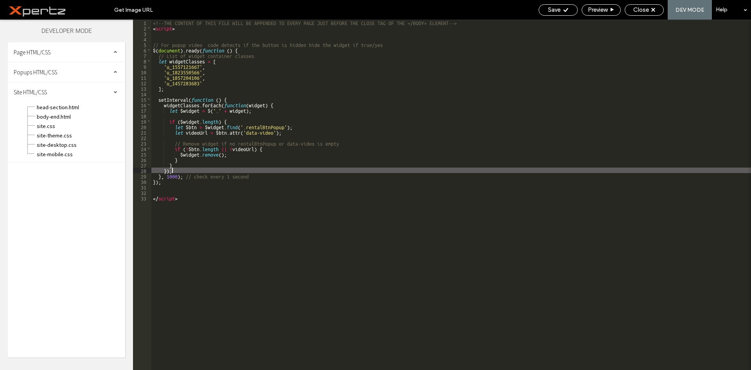
click at [175, 175] on div "<!--THE CONTENT OF THIS FILE WILL BE APPENDED TO EVERY PAGE JUST BEFORE THE CLO…" at bounding box center [451, 200] width 600 height 361
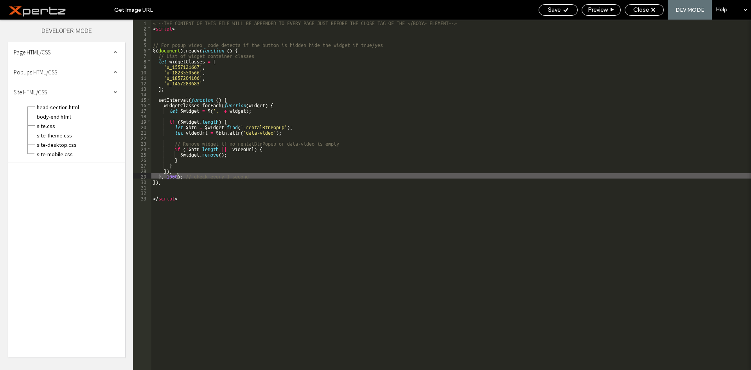
click at [175, 175] on div "<!--THE CONTENT OF THIS FILE WILL BE APPENDED TO EVERY PAGE JUST BEFORE THE CLO…" at bounding box center [451, 200] width 600 height 361
click at [175, 175] on div "<!--THE CONTENT OF THIS FILE WILL BE APPENDED TO EVERY PAGE JUST BEFORE THE CLO…" at bounding box center [451, 195] width 600 height 350
click at [175, 175] on div "<!--THE CONTENT OF THIS FILE WILL BE APPENDED TO EVERY PAGE JUST BEFORE THE CLO…" at bounding box center [451, 200] width 600 height 361
type textarea "**"
click at [631, 11] on div "Close" at bounding box center [644, 9] width 38 height 7
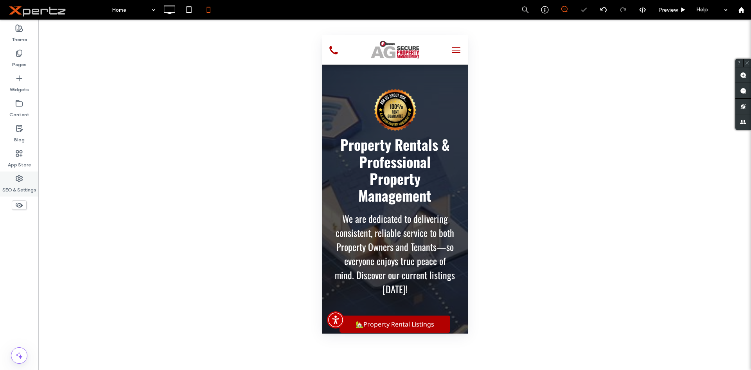
click at [10, 180] on div "SEO & Settings" at bounding box center [19, 183] width 38 height 25
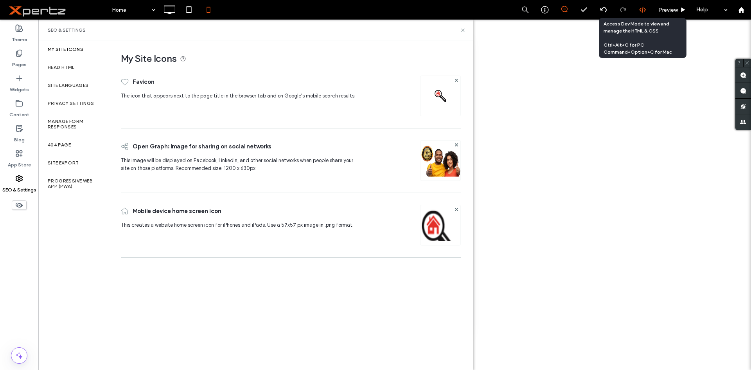
click at [641, 13] on icon at bounding box center [642, 9] width 7 height 7
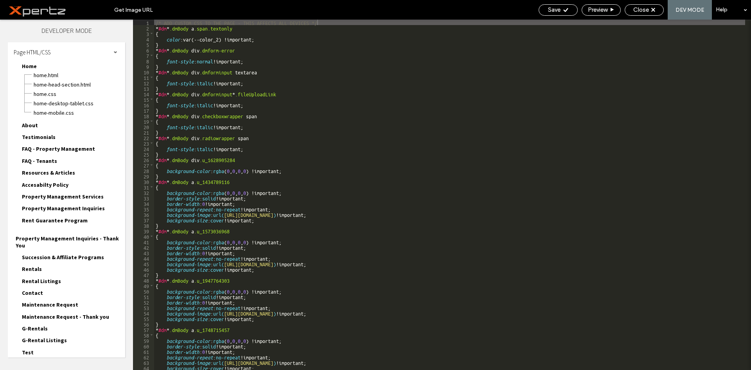
click at [86, 49] on div "Page HTML/CSS" at bounding box center [66, 52] width 117 height 20
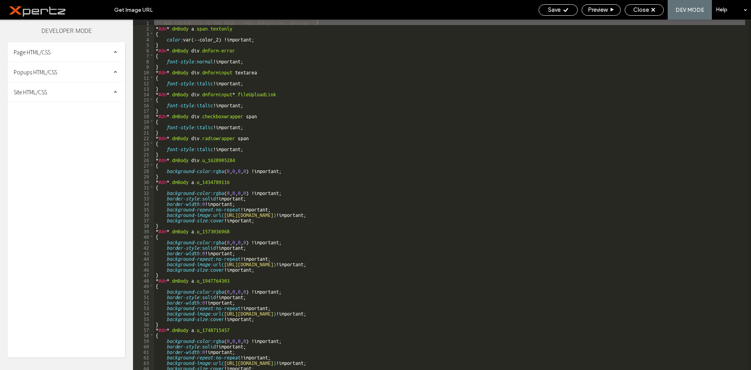
click at [69, 92] on div "Site HTML/CSS" at bounding box center [66, 92] width 117 height 20
click at [62, 126] on span "site.css" at bounding box center [80, 126] width 89 height 8
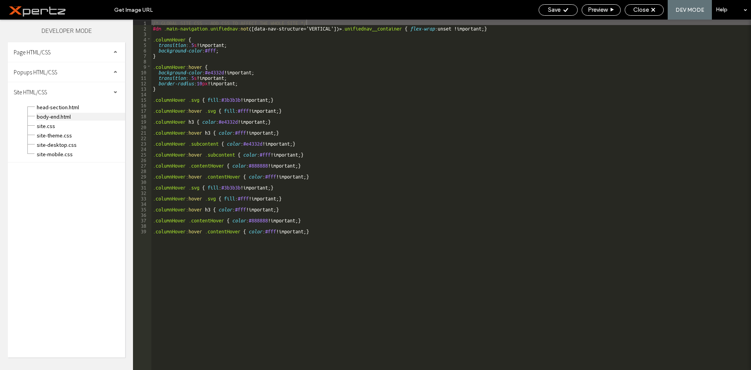
click at [57, 115] on span "body-end.html" at bounding box center [80, 117] width 89 height 8
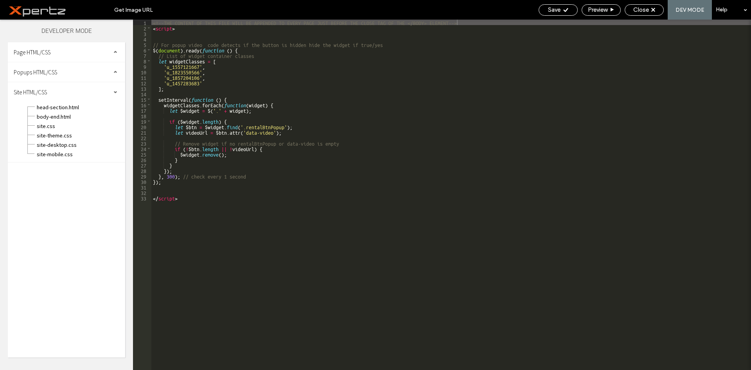
click at [168, 40] on div "My Site Icons Favicon The icon that appears next to the page title in the brows…" at bounding box center [250, 150] width 358 height 221
click at [168, 38] on div "SEO & Settings" at bounding box center [217, 30] width 435 height 21
click at [182, 36] on div "SEO & Settings" at bounding box center [217, 30] width 435 height 21
click at [175, 36] on div "SEO & Settings" at bounding box center [217, 30] width 435 height 21
click at [175, 32] on div "SEO & Settings" at bounding box center [217, 30] width 416 height 6
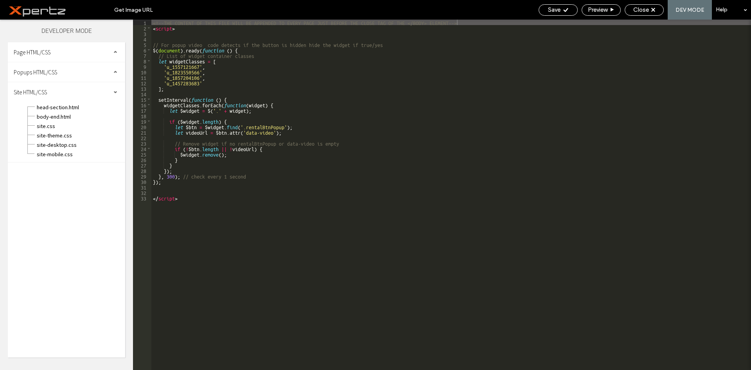
click at [173, 151] on span "Open Graph: Image for sharing on social networks" at bounding box center [163, 146] width 139 height 20
click at [640, 11] on span "Close" at bounding box center [641, 9] width 16 height 7
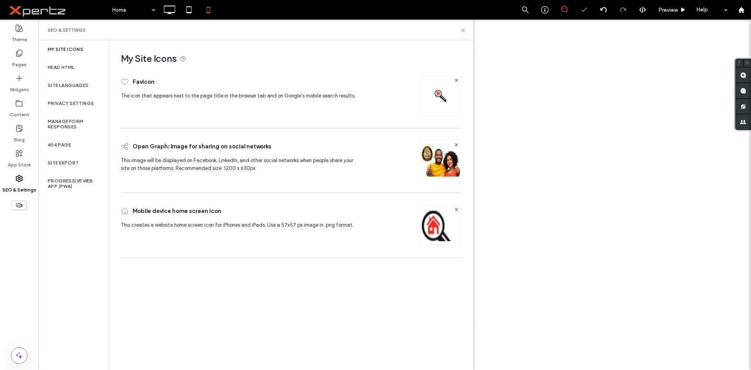
click at [460, 31] on div "SEO & Settings" at bounding box center [256, 30] width 416 height 6
click at [463, 30] on use at bounding box center [462, 30] width 3 height 3
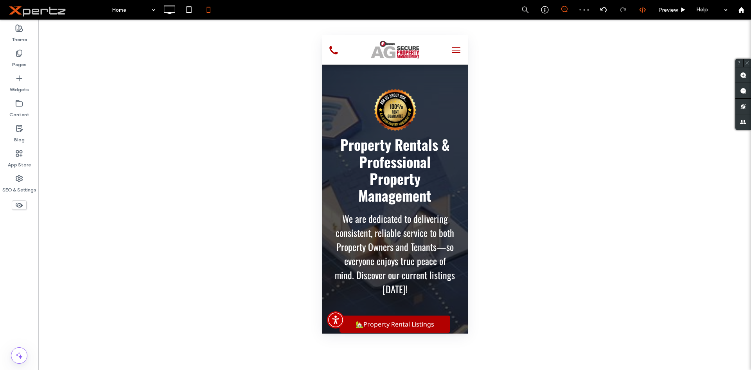
click at [647, 13] on div at bounding box center [642, 9] width 19 height 7
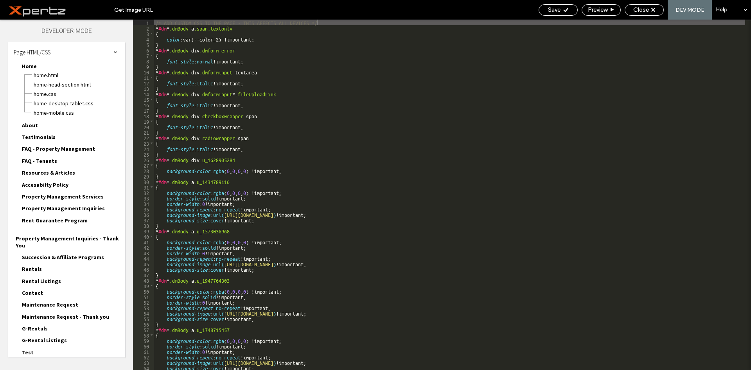
click at [30, 48] on div "Page HTML/CSS" at bounding box center [66, 52] width 117 height 20
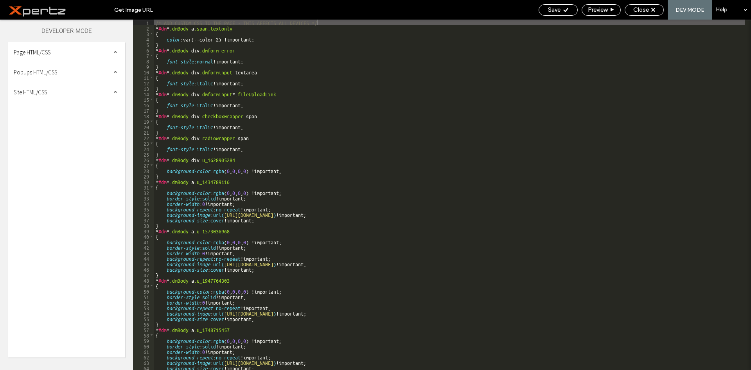
drag, startPoint x: 40, startPoint y: 93, endPoint x: 46, endPoint y: 109, distance: 17.2
click at [40, 93] on span "Site HTML/CSS" at bounding box center [30, 91] width 33 height 7
click at [46, 117] on span "body-end.html" at bounding box center [80, 117] width 89 height 8
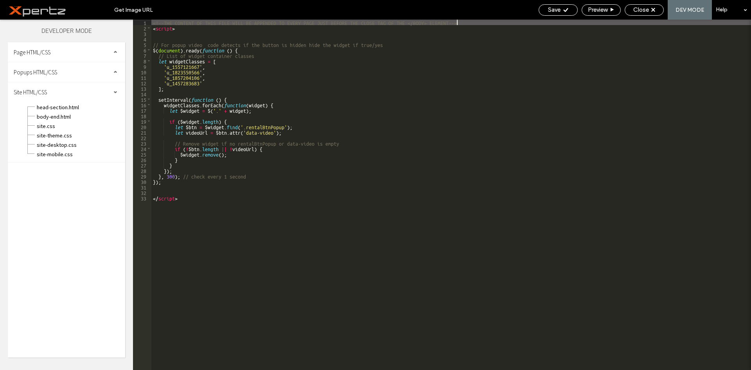
click at [175, 37] on div "<!--THE CONTENT OF THIS FILE WILL BE APPENDED TO EVERY PAGE JUST BEFORE THE CLO…" at bounding box center [451, 200] width 600 height 361
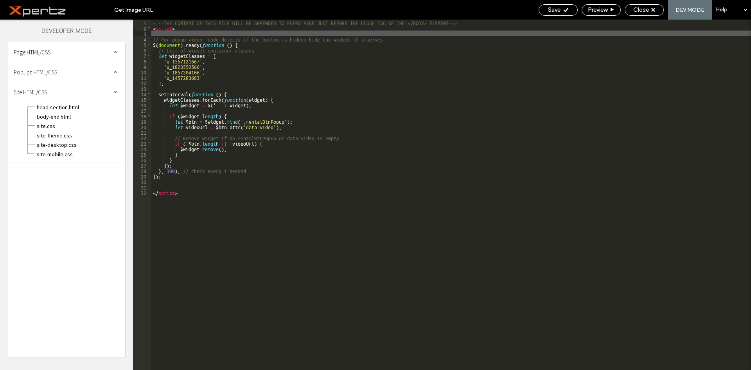
click at [164, 184] on div "<!--THE CONTENT OF THIS FILE WILL BE APPENDED TO EVERY PAGE JUST BEFORE THE CLO…" at bounding box center [451, 200] width 600 height 361
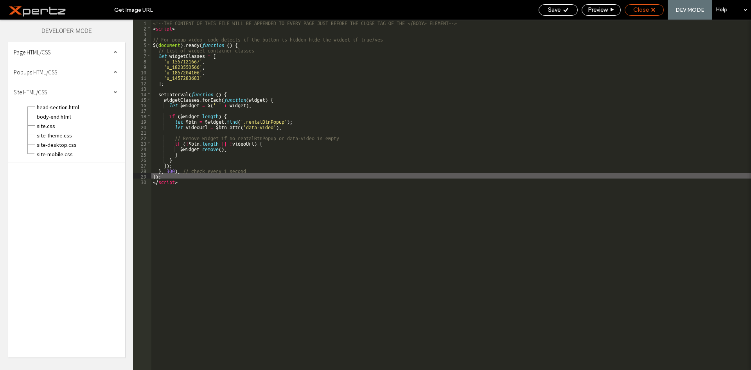
click at [637, 11] on span "Close" at bounding box center [641, 9] width 16 height 7
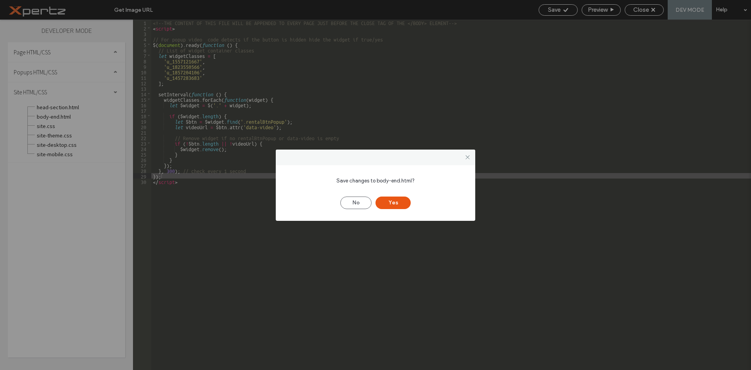
click at [407, 209] on div "Save changes to body-end.html? No Yes" at bounding box center [376, 193] width 200 height 56
click at [396, 196] on div "No Yes" at bounding box center [376, 199] width 176 height 20
click at [395, 201] on button "Yes" at bounding box center [393, 202] width 35 height 13
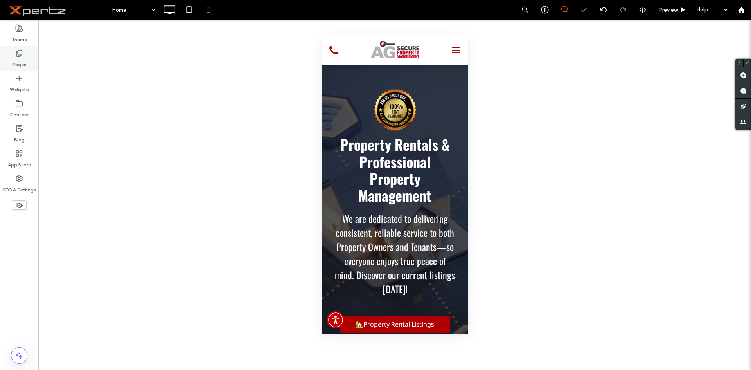
click at [32, 56] on div "Pages" at bounding box center [19, 58] width 38 height 25
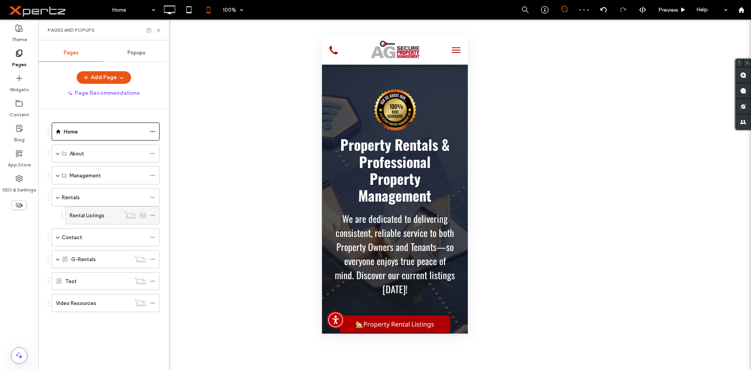
click at [103, 212] on label "Rental Listings" at bounding box center [87, 216] width 35 height 14
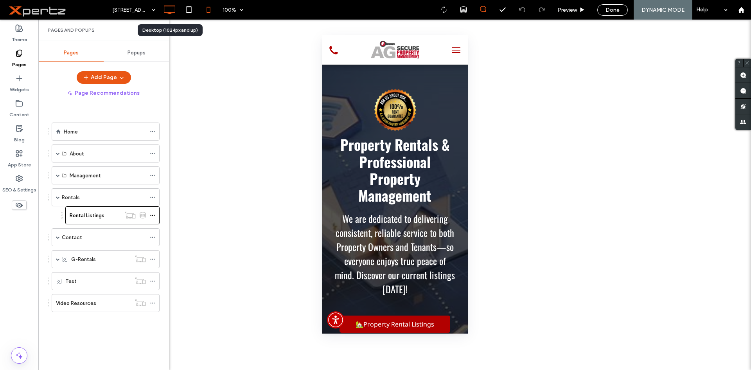
click at [177, 11] on icon at bounding box center [170, 10] width 16 height 16
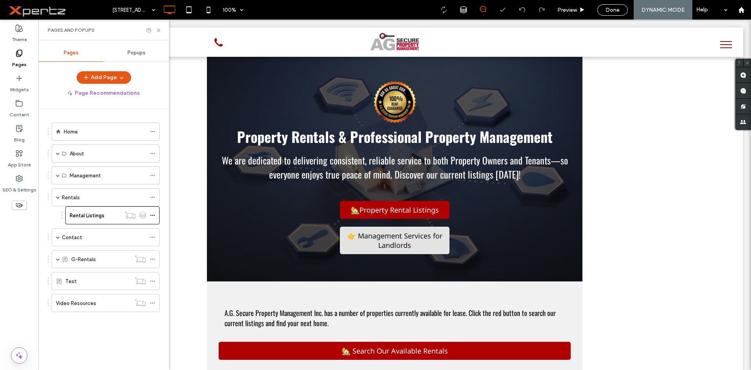
click at [160, 33] on div "Pages and Popups" at bounding box center [103, 30] width 131 height 21
click at [159, 31] on icon at bounding box center [159, 30] width 6 height 6
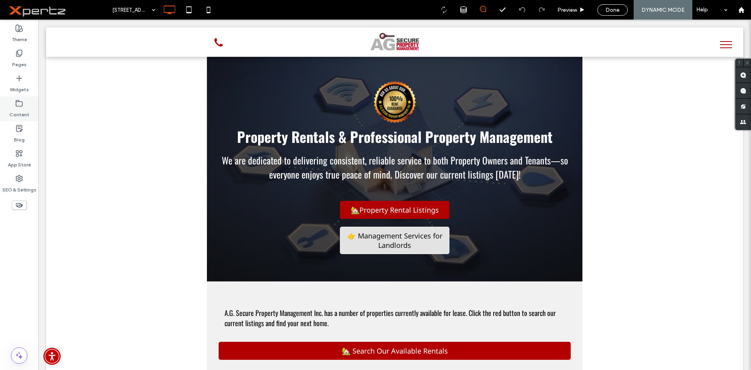
click at [20, 103] on icon at bounding box center [19, 103] width 8 height 8
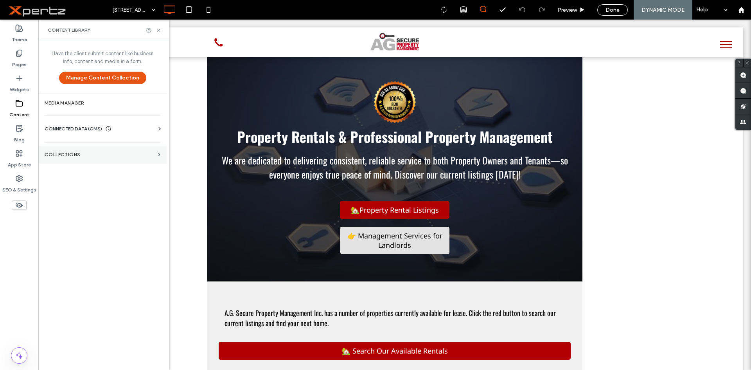
click at [101, 156] on label "Collections" at bounding box center [100, 154] width 110 height 5
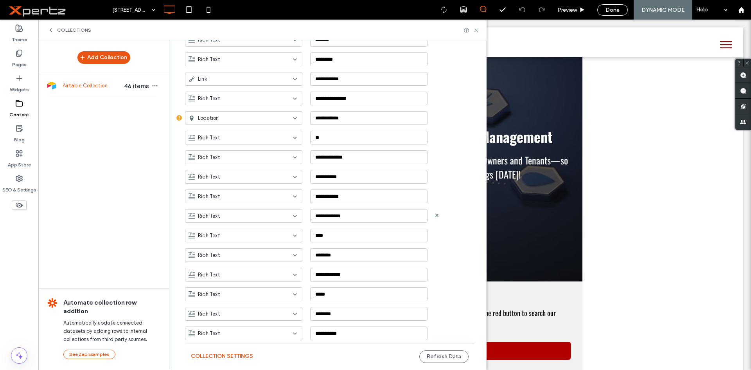
scroll to position [474, 0]
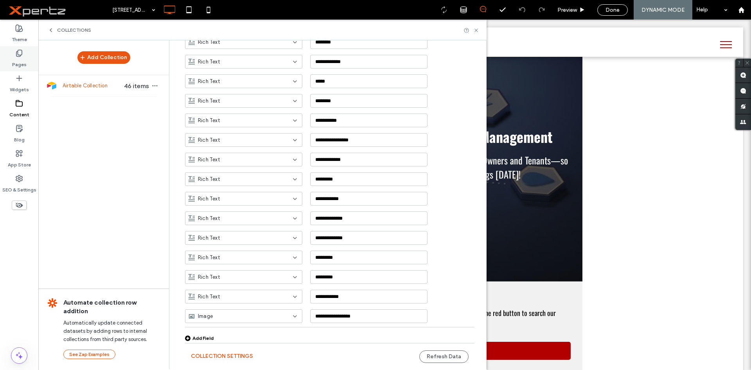
click at [18, 65] on label "Pages" at bounding box center [19, 62] width 14 height 11
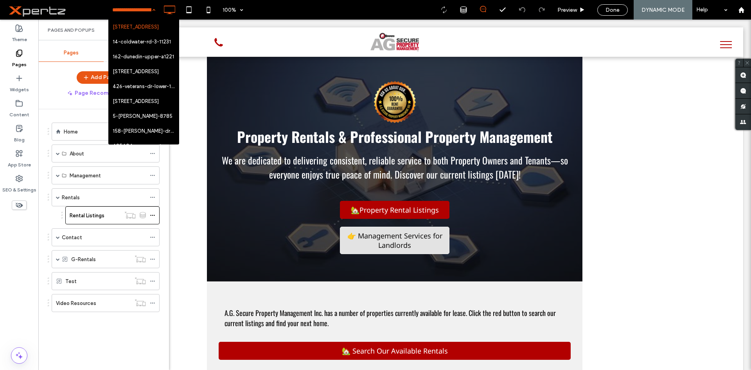
click at [70, 32] on span "Pages and Popups" at bounding box center [71, 30] width 47 height 6
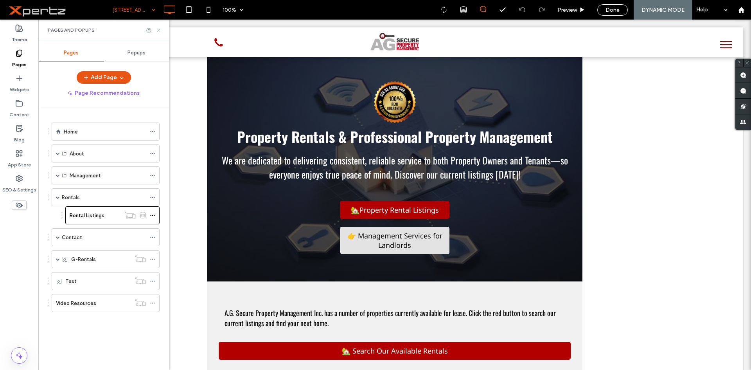
click at [159, 29] on use at bounding box center [158, 30] width 3 height 3
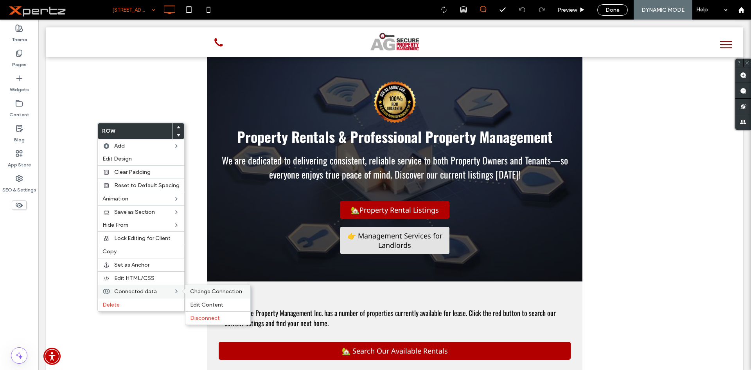
click at [203, 293] on span "Change Connection" at bounding box center [216, 291] width 52 height 7
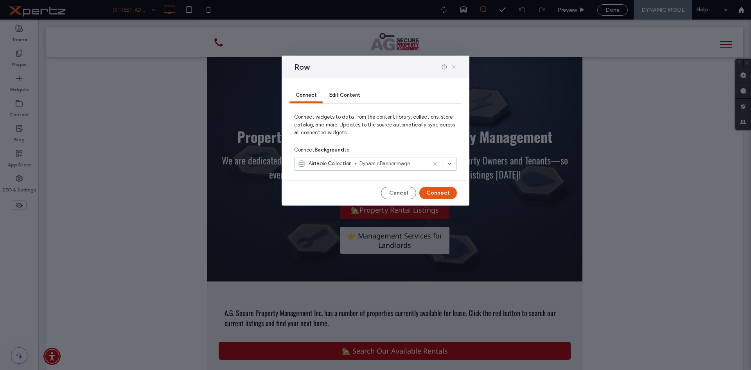
click at [456, 66] on icon at bounding box center [454, 67] width 6 height 6
